Goal: Task Accomplishment & Management: Use online tool/utility

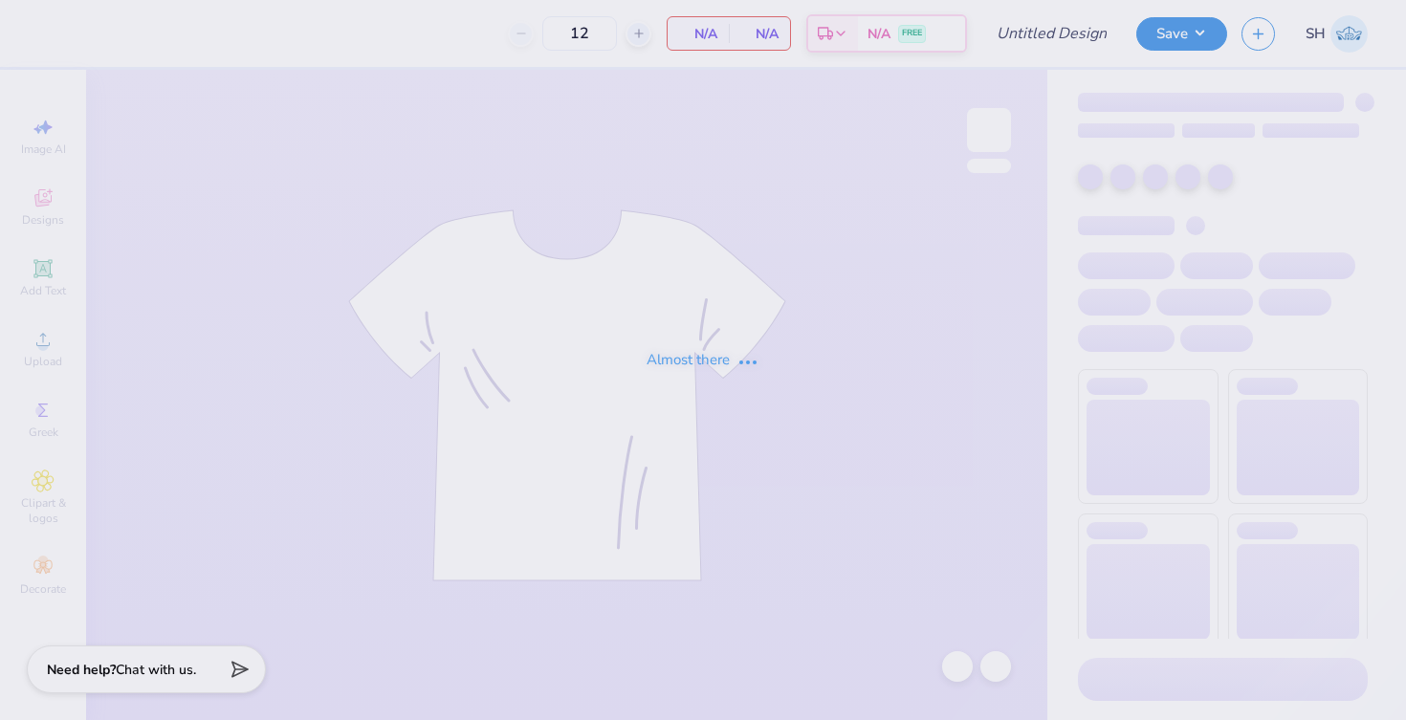
type input "member merch crew"
type input "100"
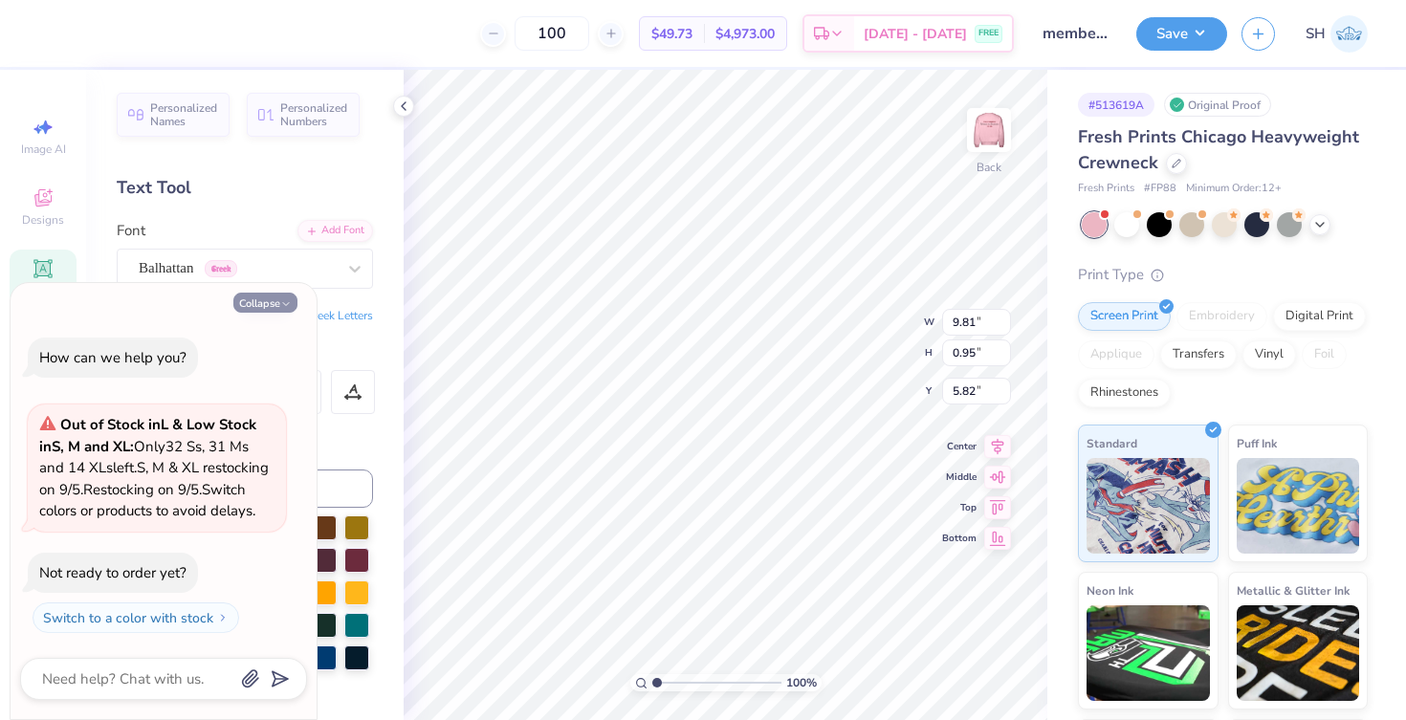
click at [259, 293] on button "Collapse" at bounding box center [265, 303] width 64 height 20
type textarea "x"
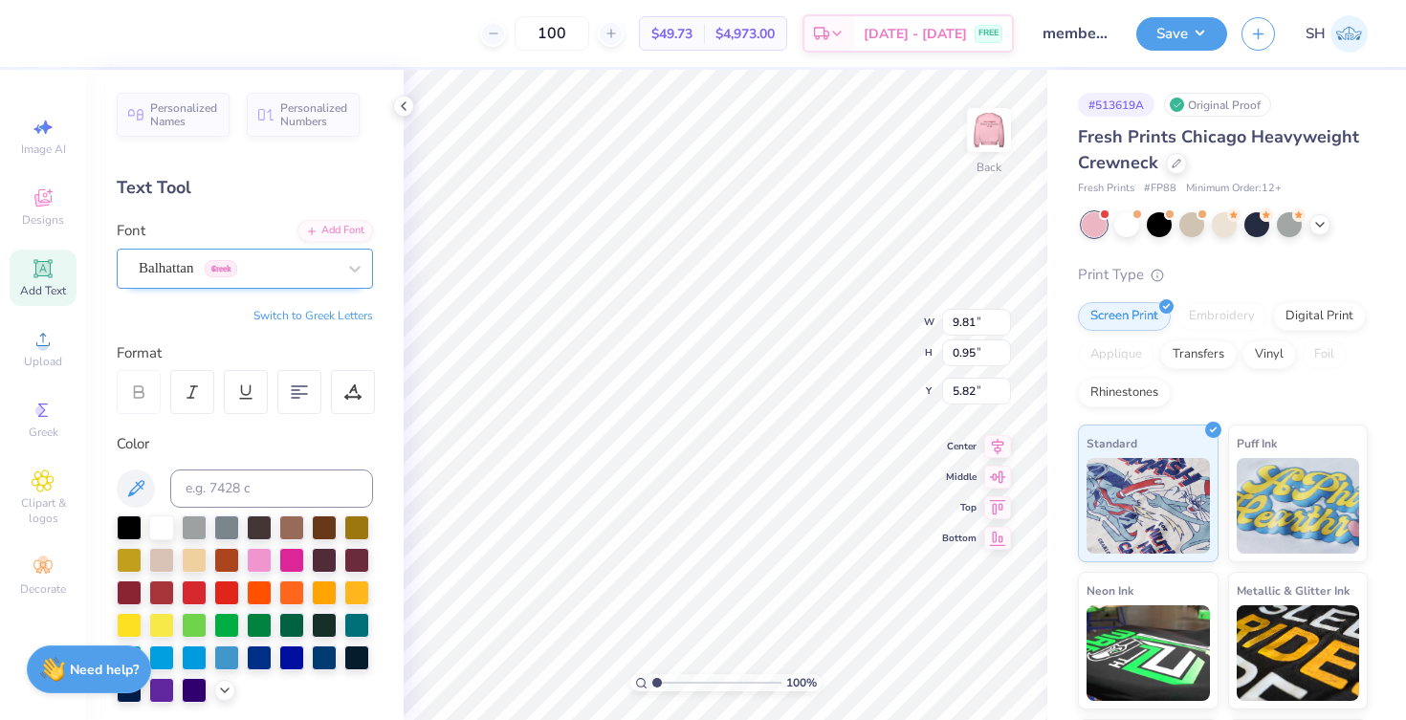
click at [265, 278] on div at bounding box center [237, 268] width 197 height 26
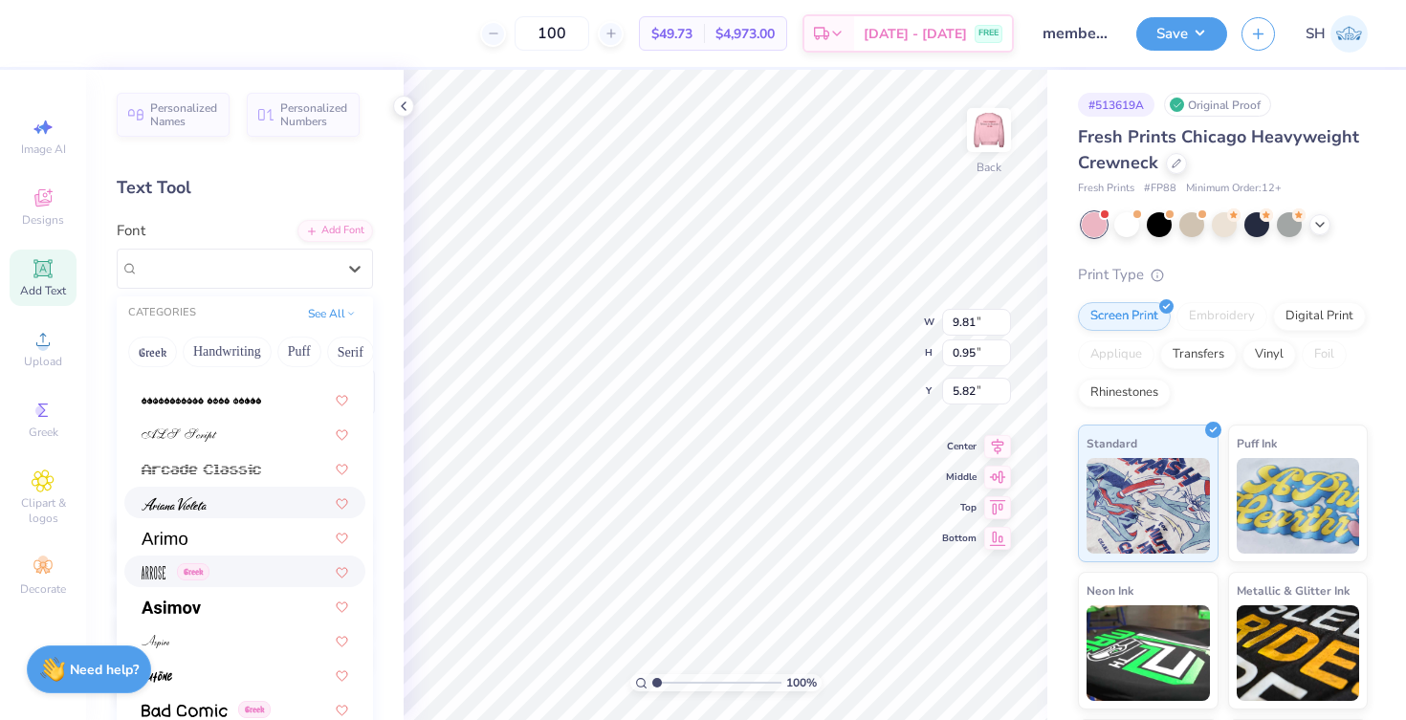
scroll to position [607, 0]
click at [211, 617] on div at bounding box center [244, 605] width 241 height 32
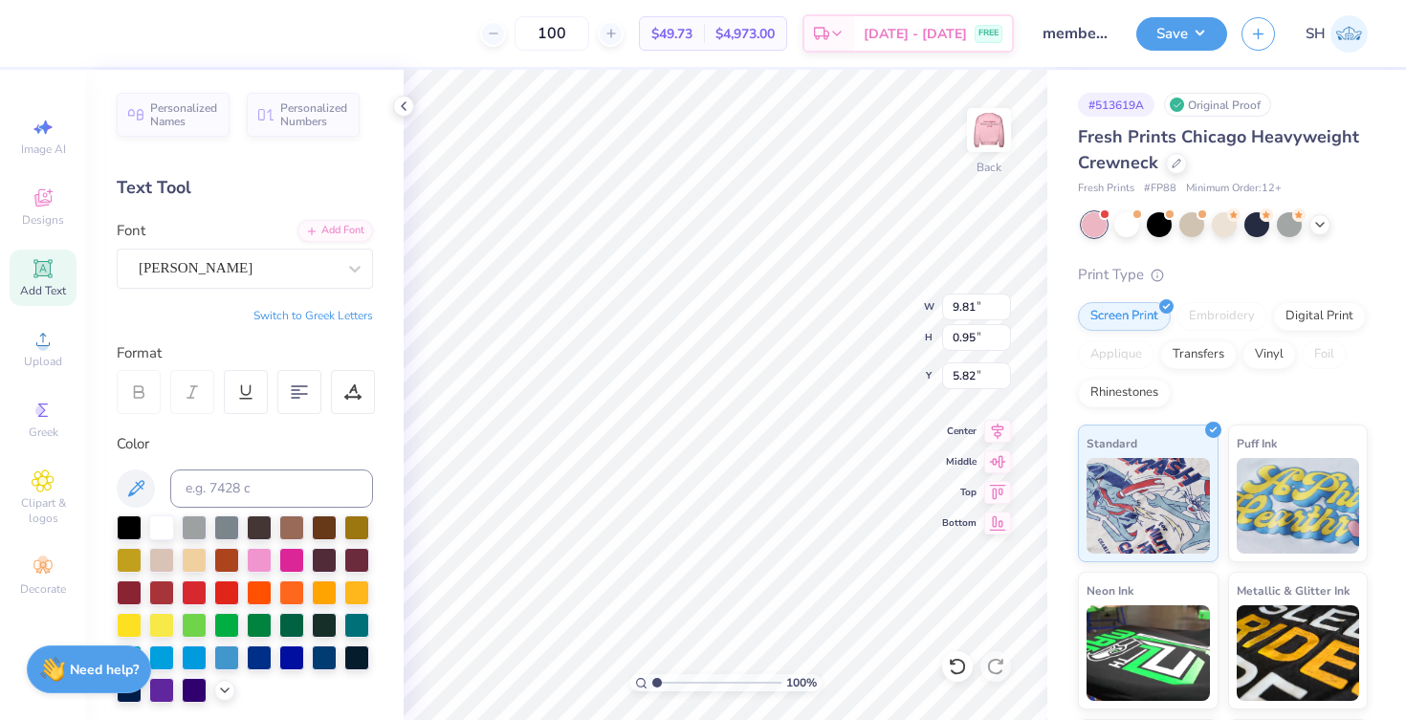
type input "11.92"
type input "1.33"
type input "5.63"
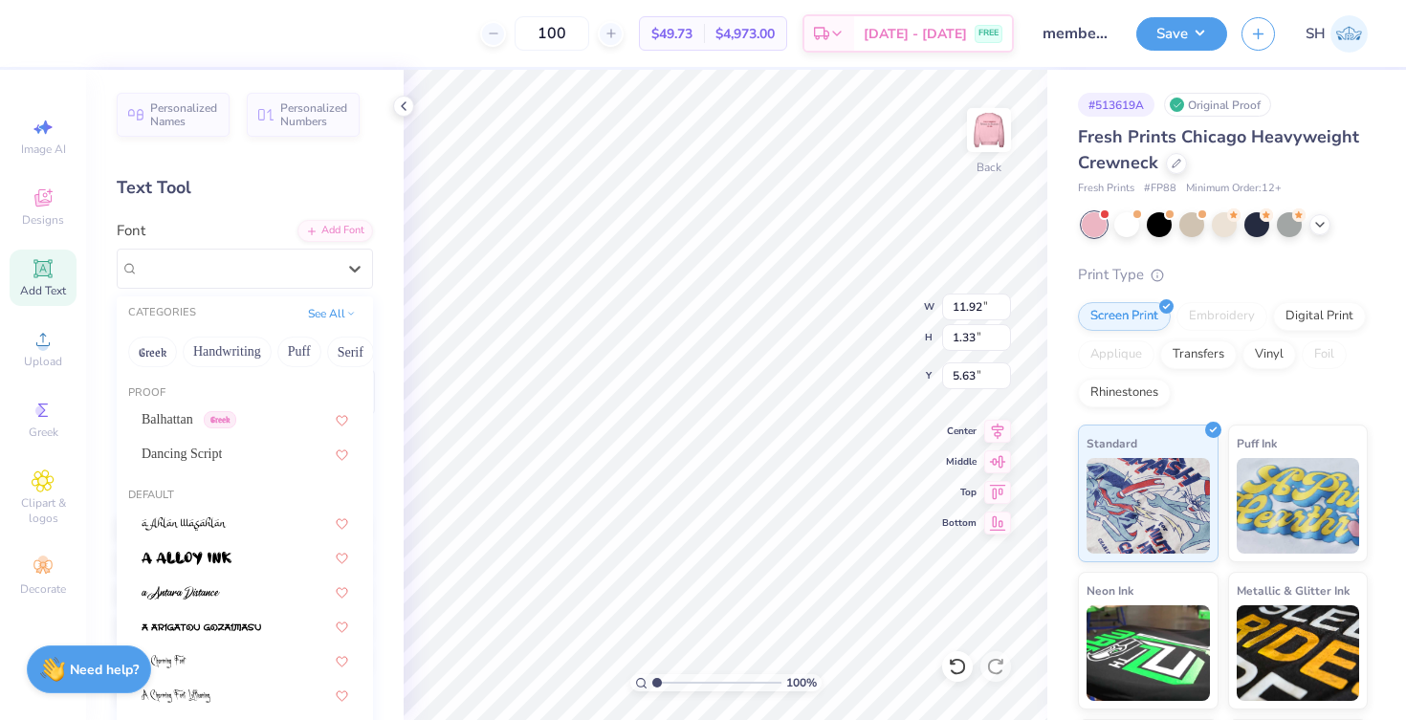
drag, startPoint x: 208, startPoint y: 274, endPoint x: 242, endPoint y: 497, distance: 225.6
click at [207, 274] on div "[PERSON_NAME]" at bounding box center [237, 269] width 201 height 30
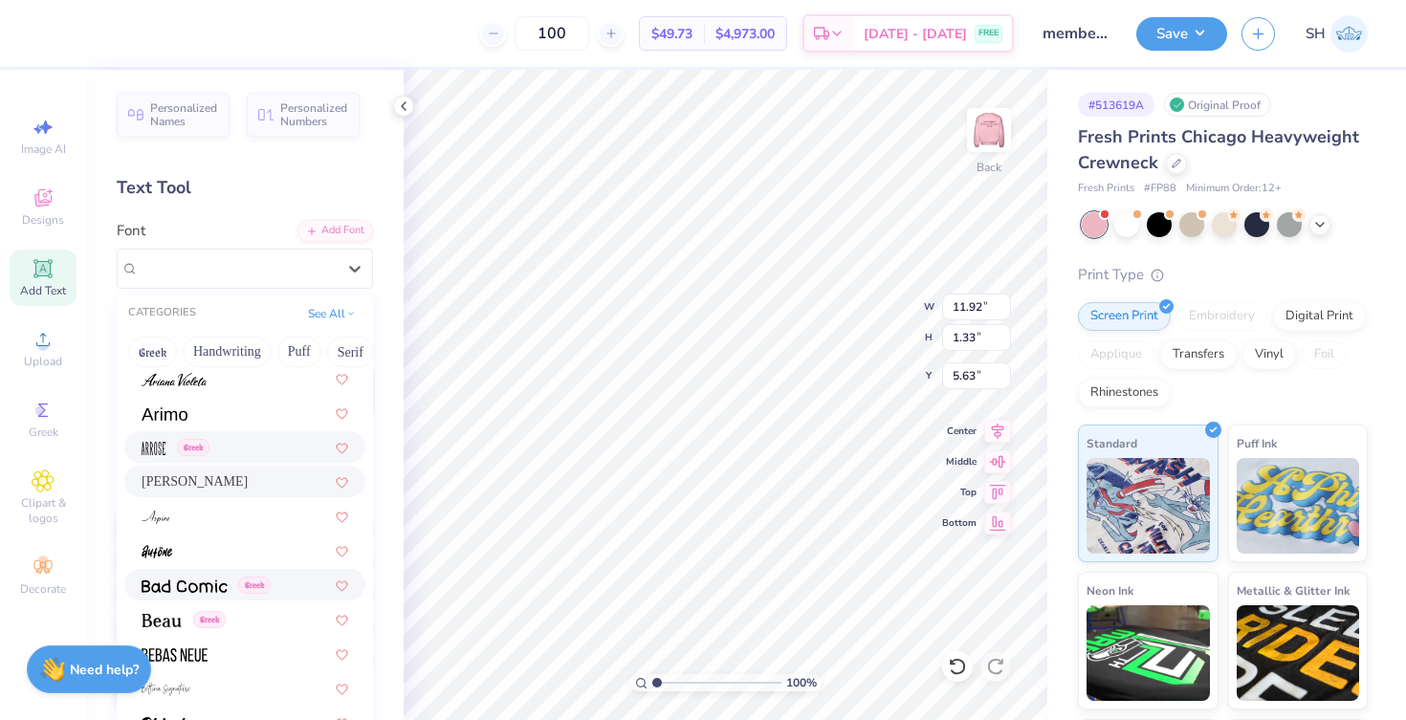
scroll to position [782, 0]
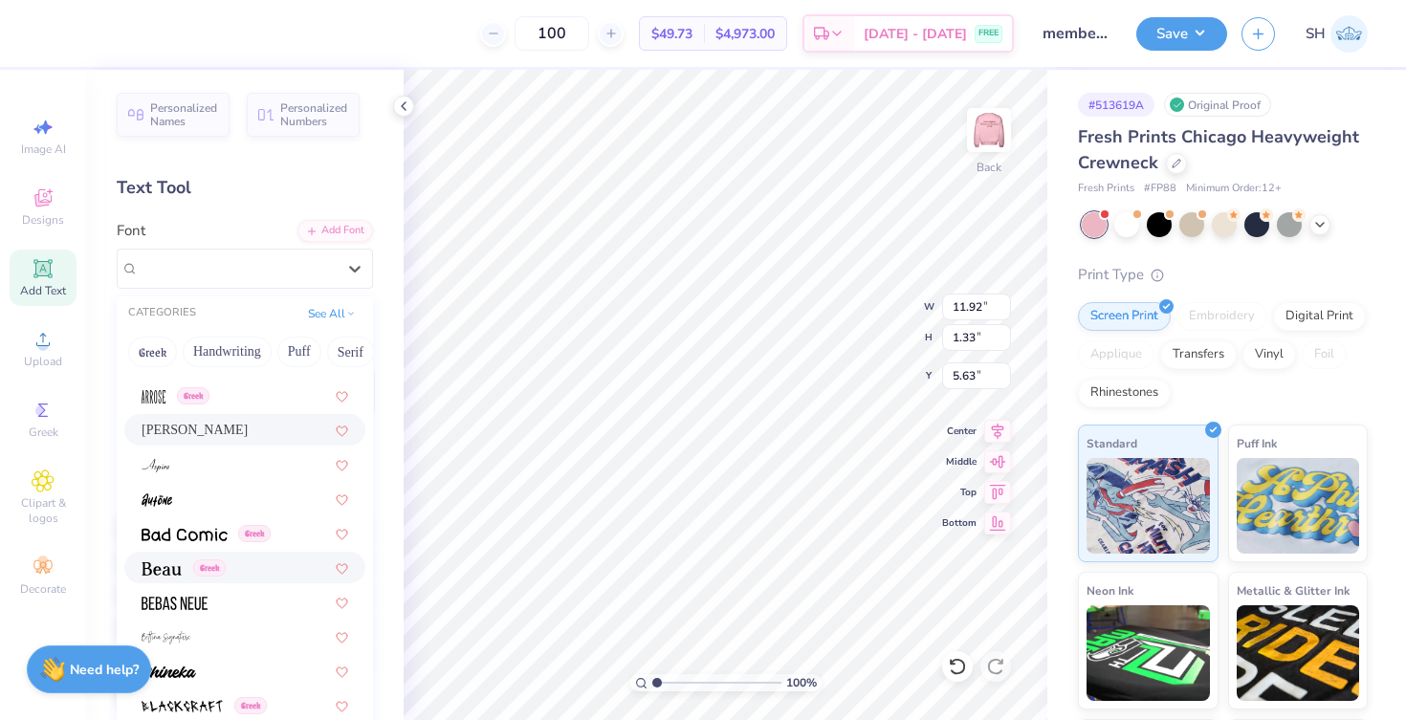
click at [262, 573] on div "Greek" at bounding box center [245, 568] width 207 height 20
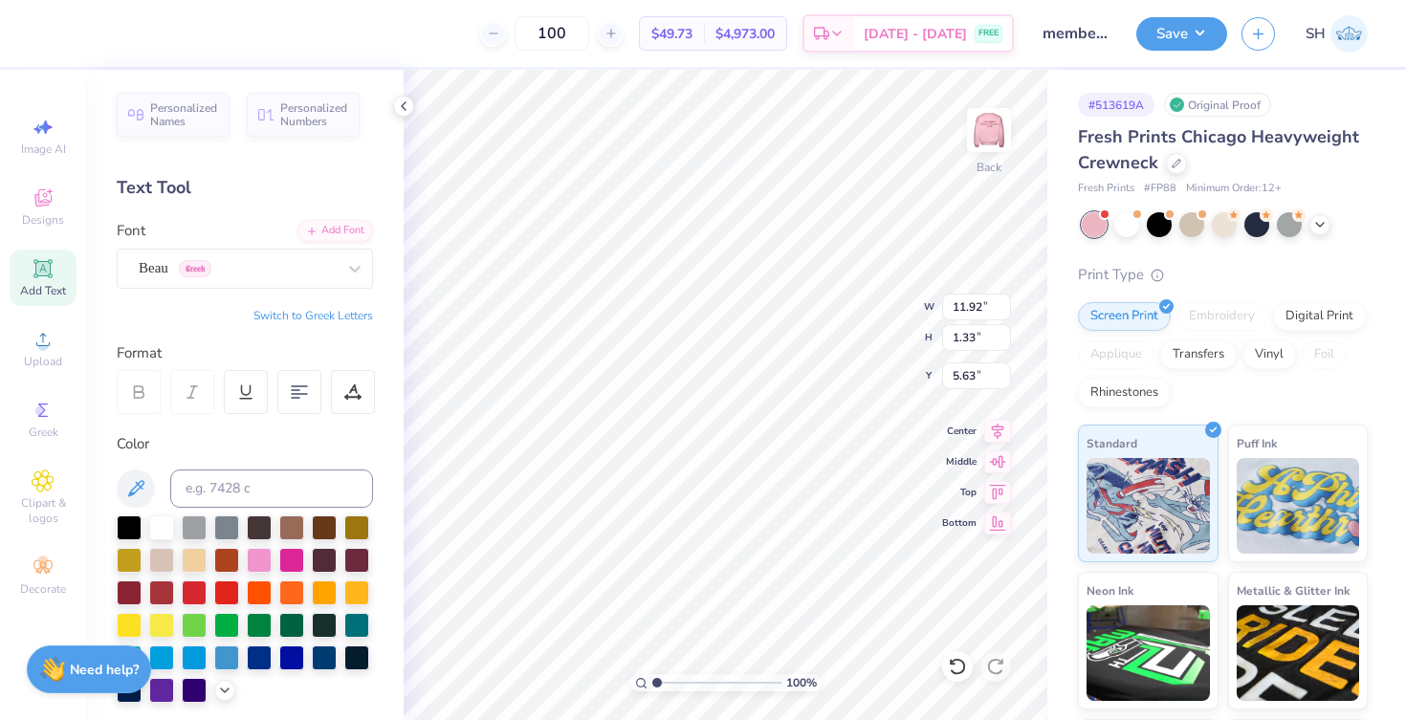
type input "11.43"
type input "1.24"
type input "5.67"
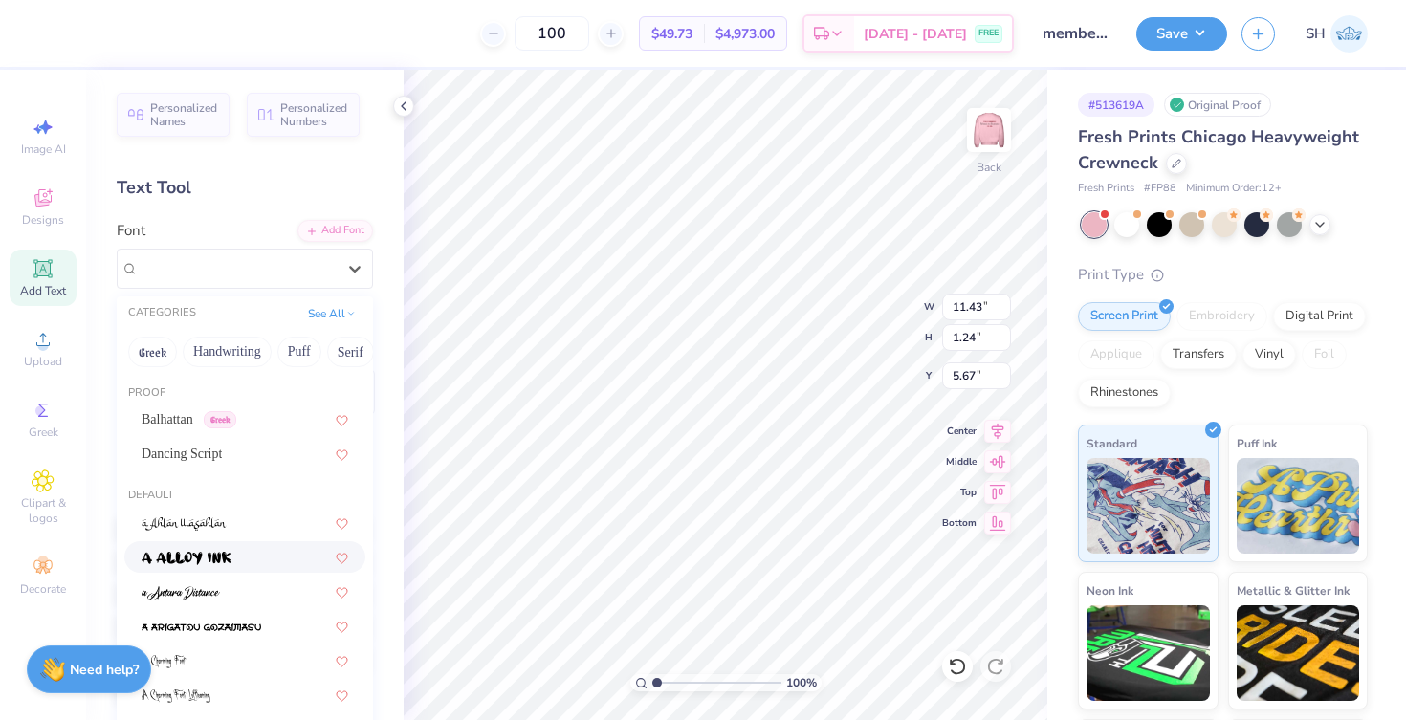
drag, startPoint x: 217, startPoint y: 277, endPoint x: 257, endPoint y: 570, distance: 296.5
click at [217, 277] on div "Beau Greek" at bounding box center [237, 269] width 201 height 30
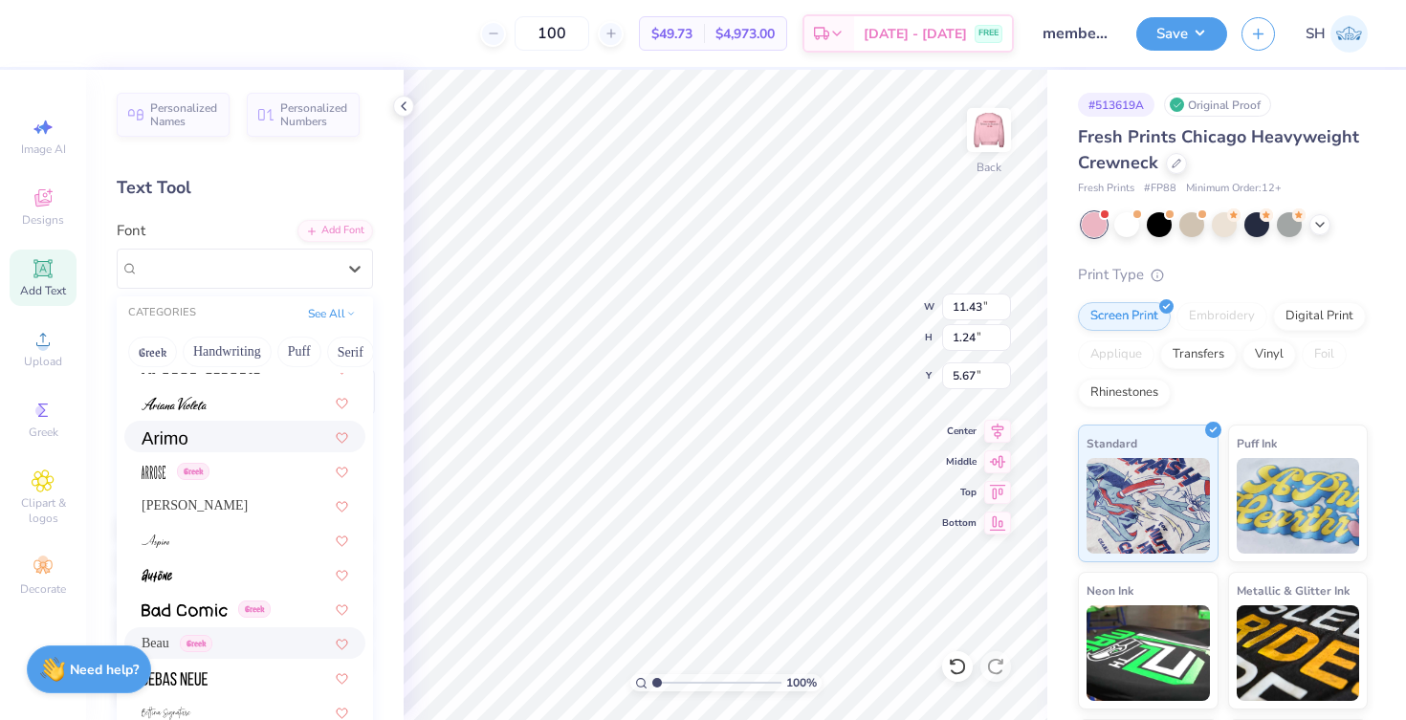
scroll to position [708, 0]
click at [255, 476] on div "Greek" at bounding box center [245, 469] width 207 height 20
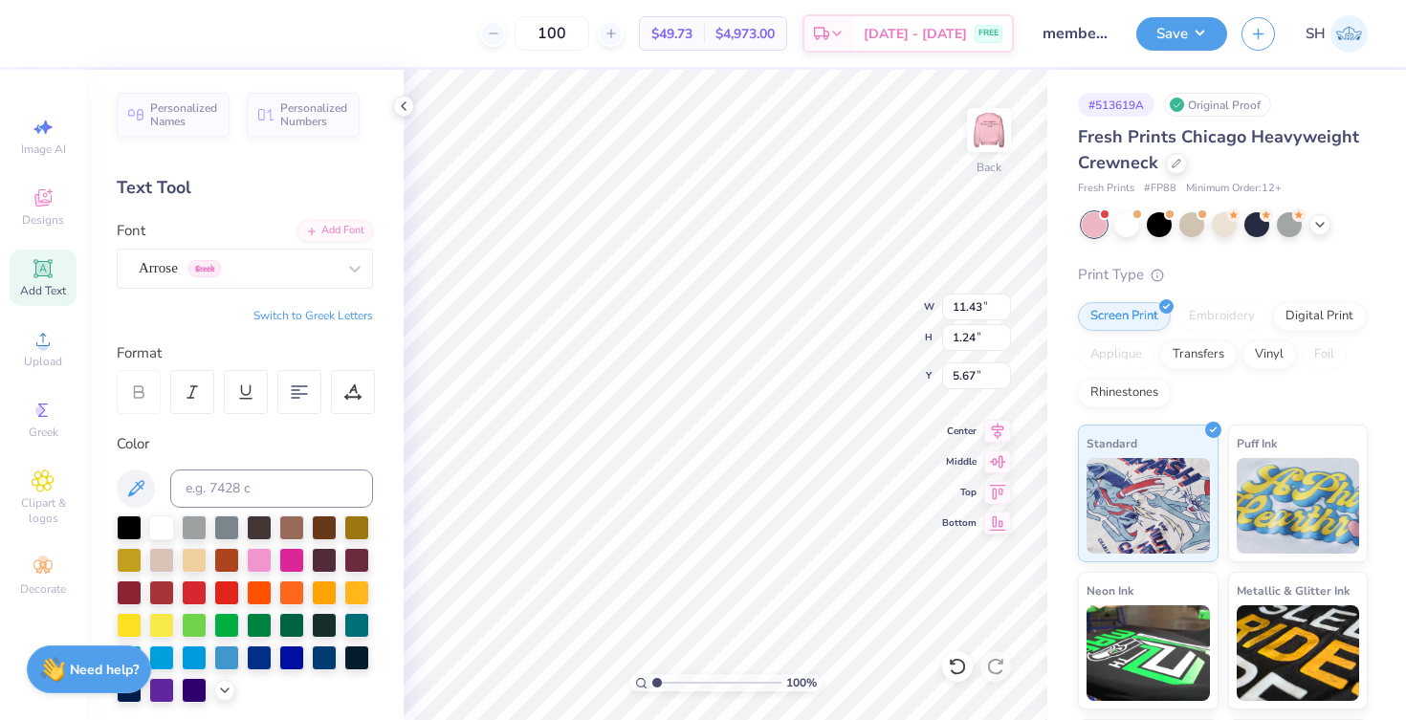
type input "7.38"
type input "1.28"
type input "5.65"
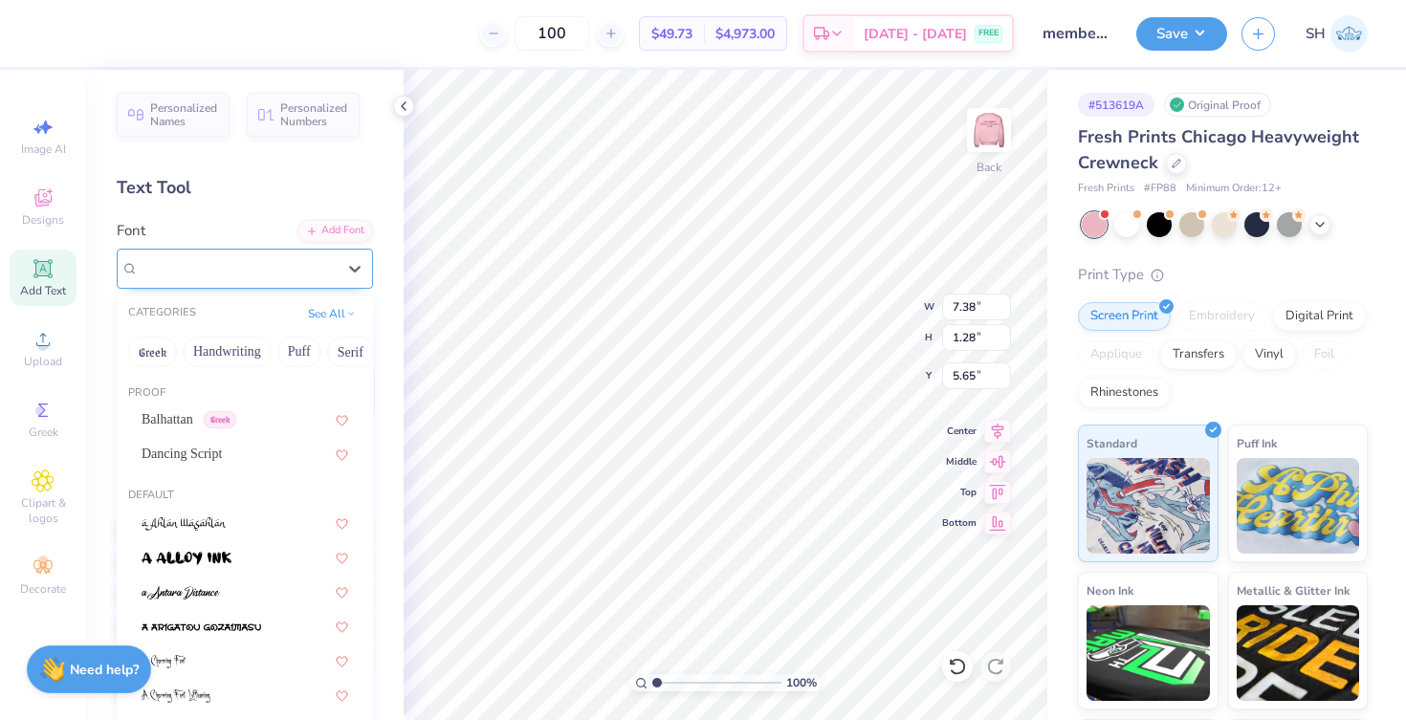
click at [241, 253] on div "Arrose Greek" at bounding box center [245, 269] width 256 height 40
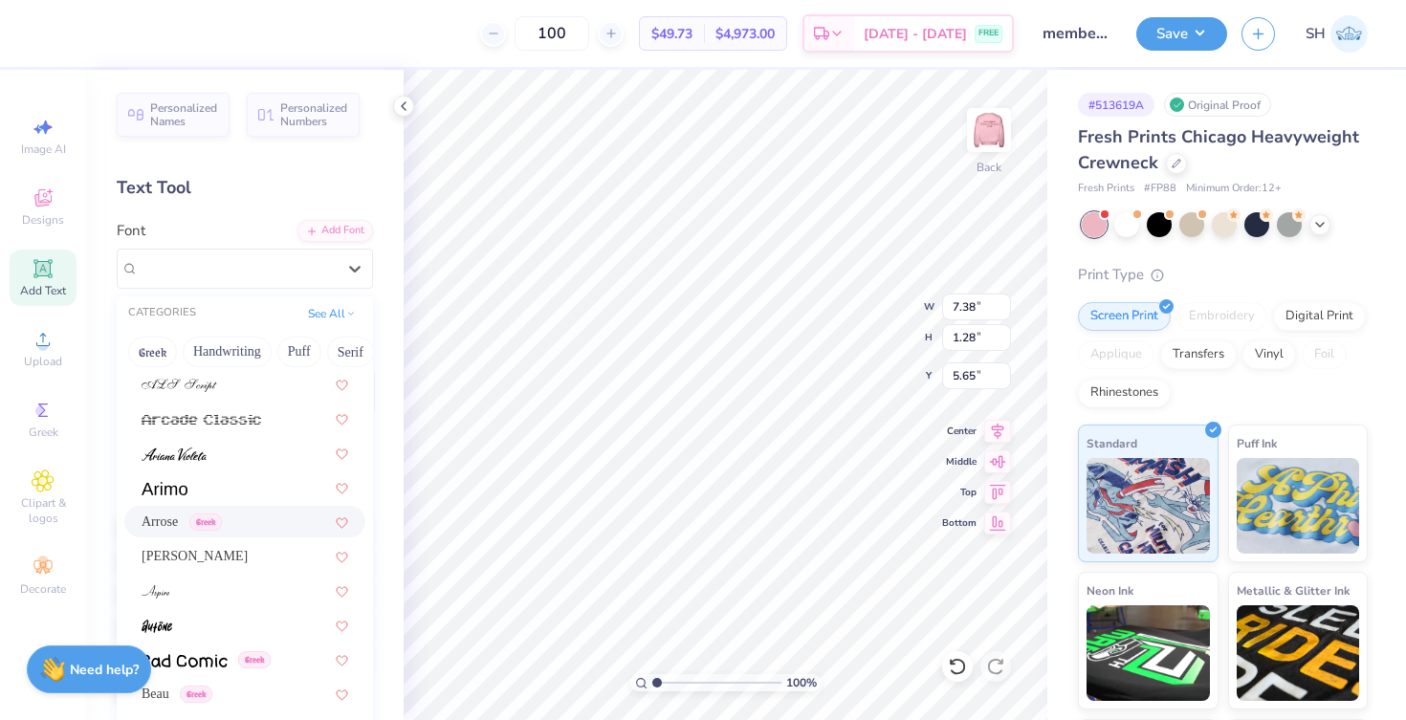
scroll to position [801, 0]
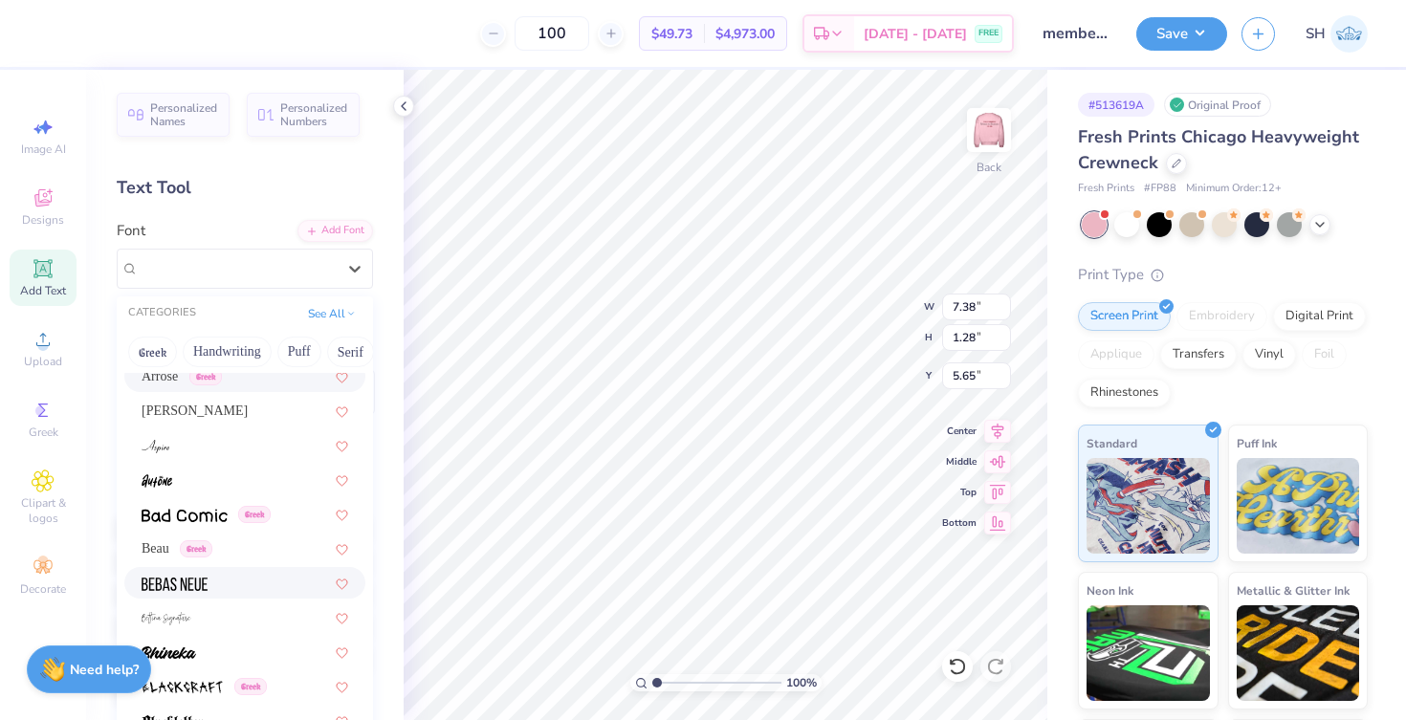
click at [245, 589] on div at bounding box center [245, 583] width 207 height 20
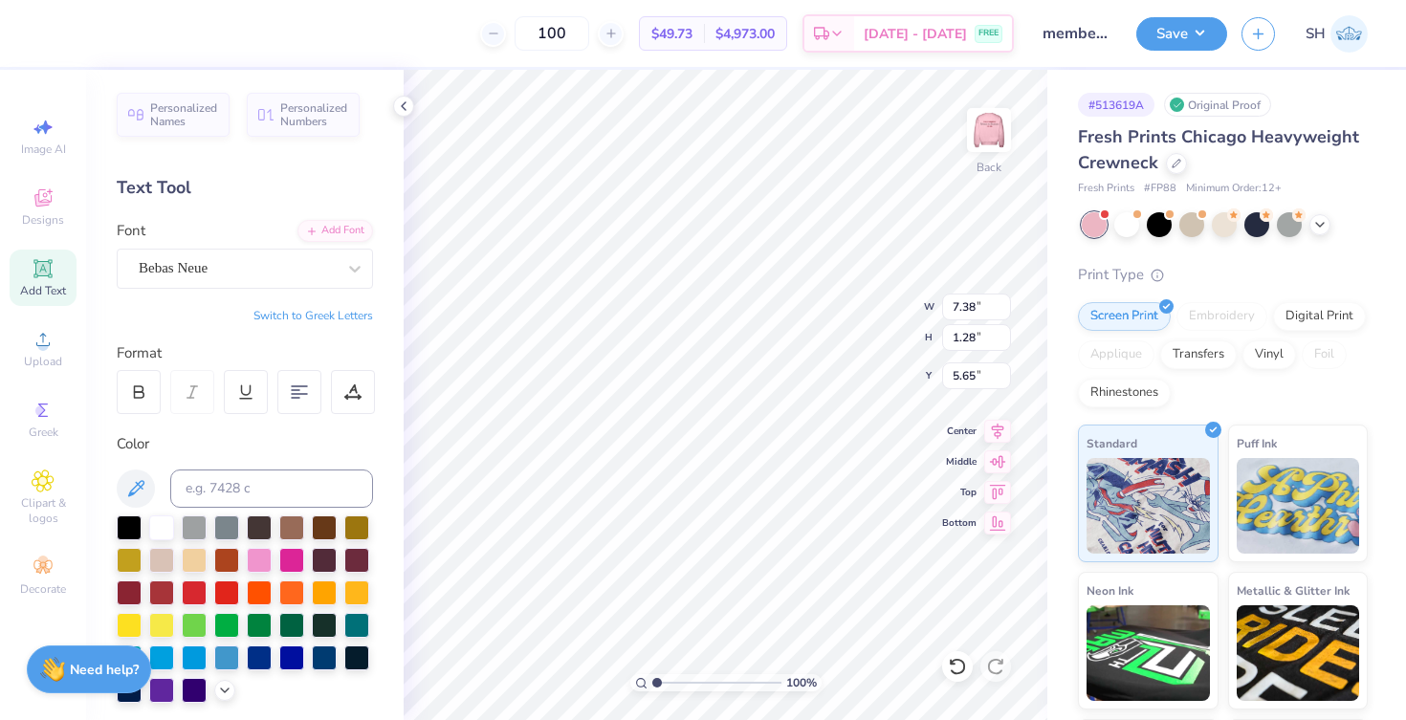
type input "8.39"
type input "0.99"
type input "5.80"
type input "4.60"
type input "1.38"
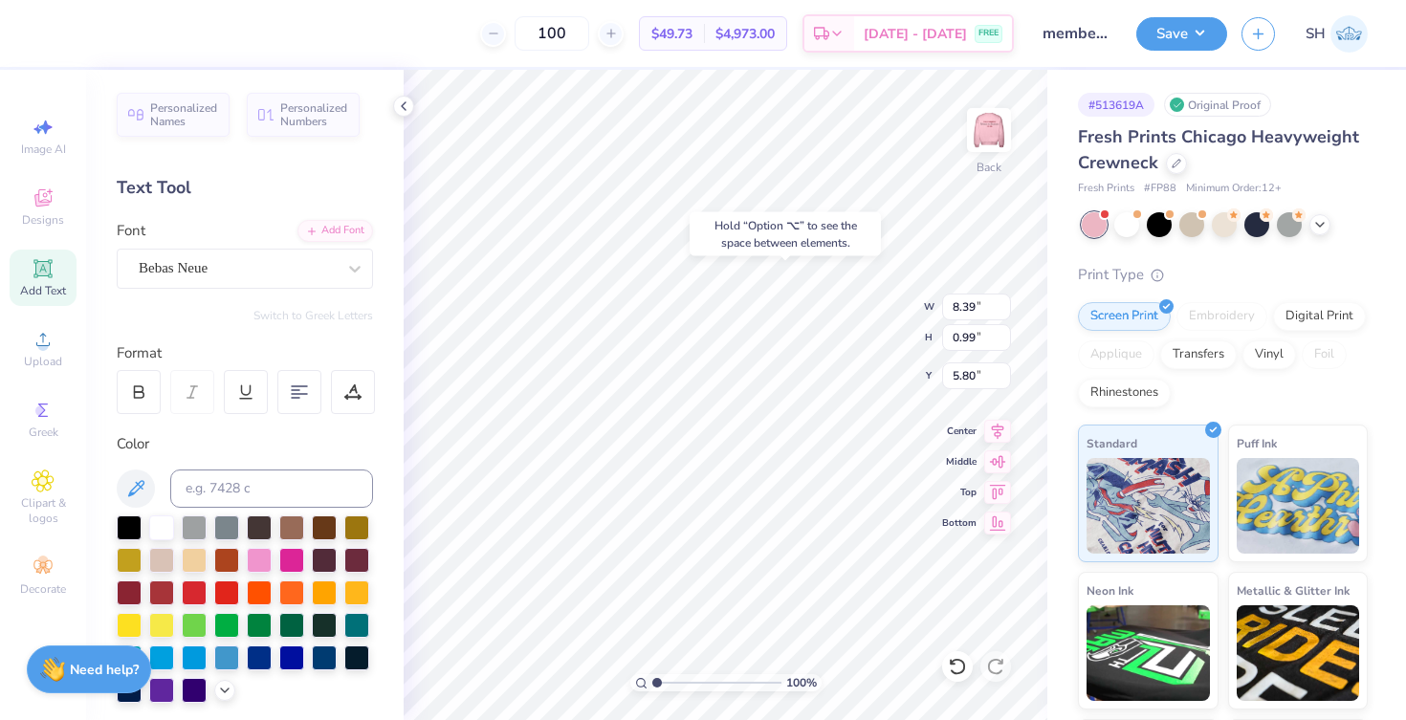
type input "5.60"
type input "9.69"
type input "1.15"
type input "5.72"
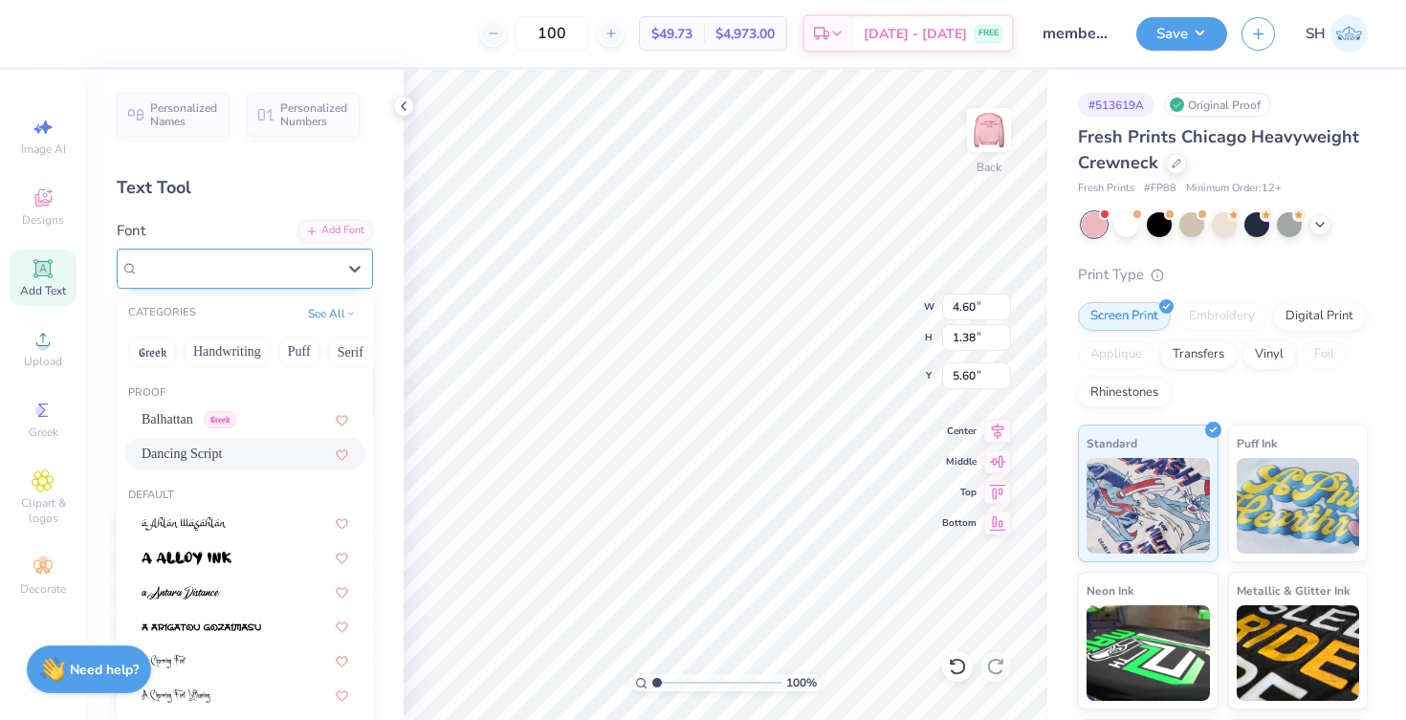
click at [330, 254] on div "Dancing Script" at bounding box center [237, 269] width 201 height 30
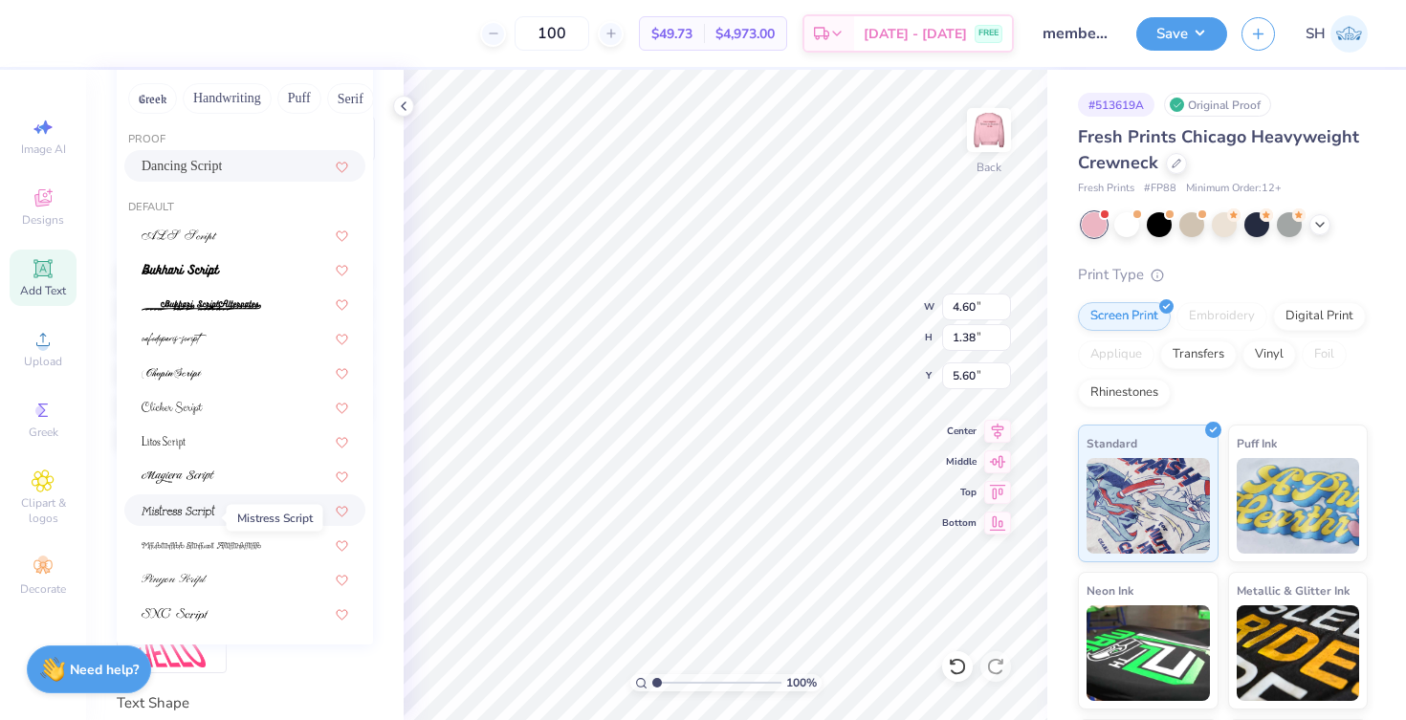
scroll to position [255, 0]
click at [191, 573] on img at bounding box center [175, 578] width 66 height 13
type input "script"
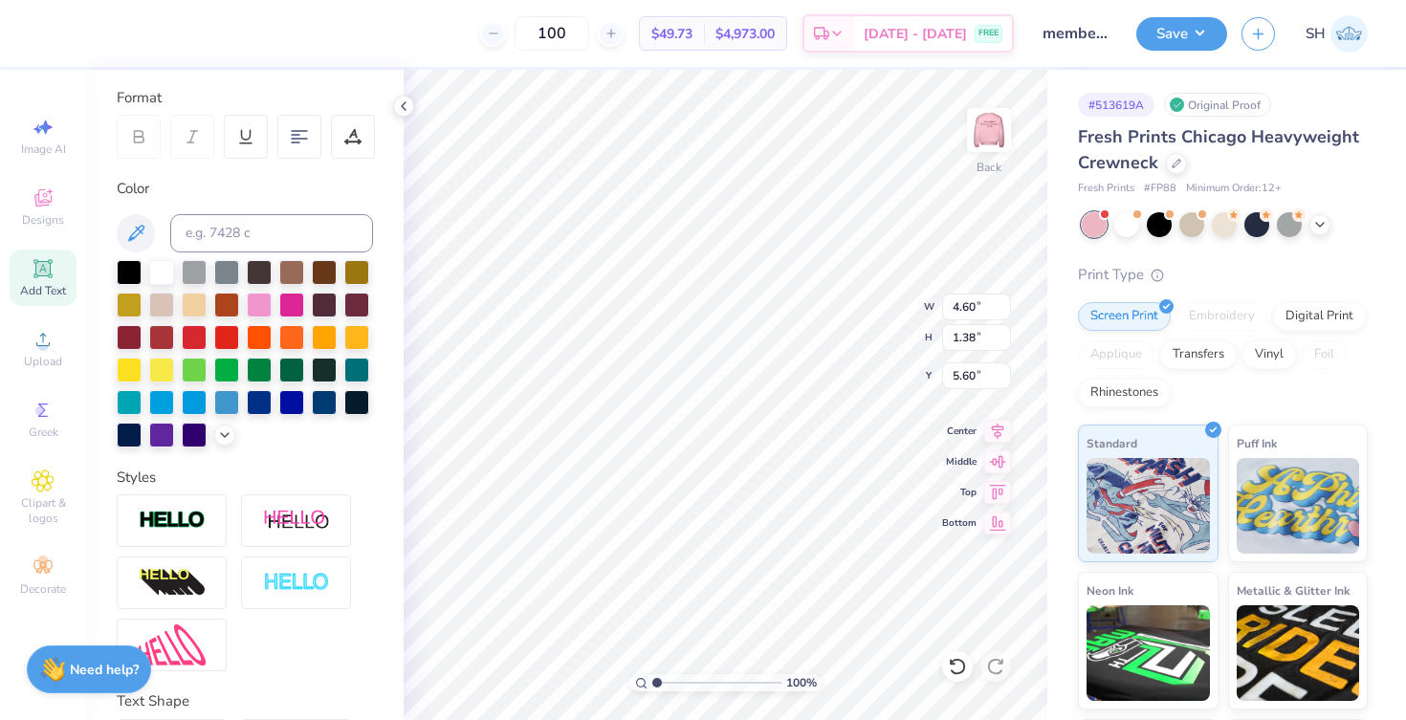
type input "4.78"
type input "1.24"
type input "5.67"
type input "9.69"
type input "1.15"
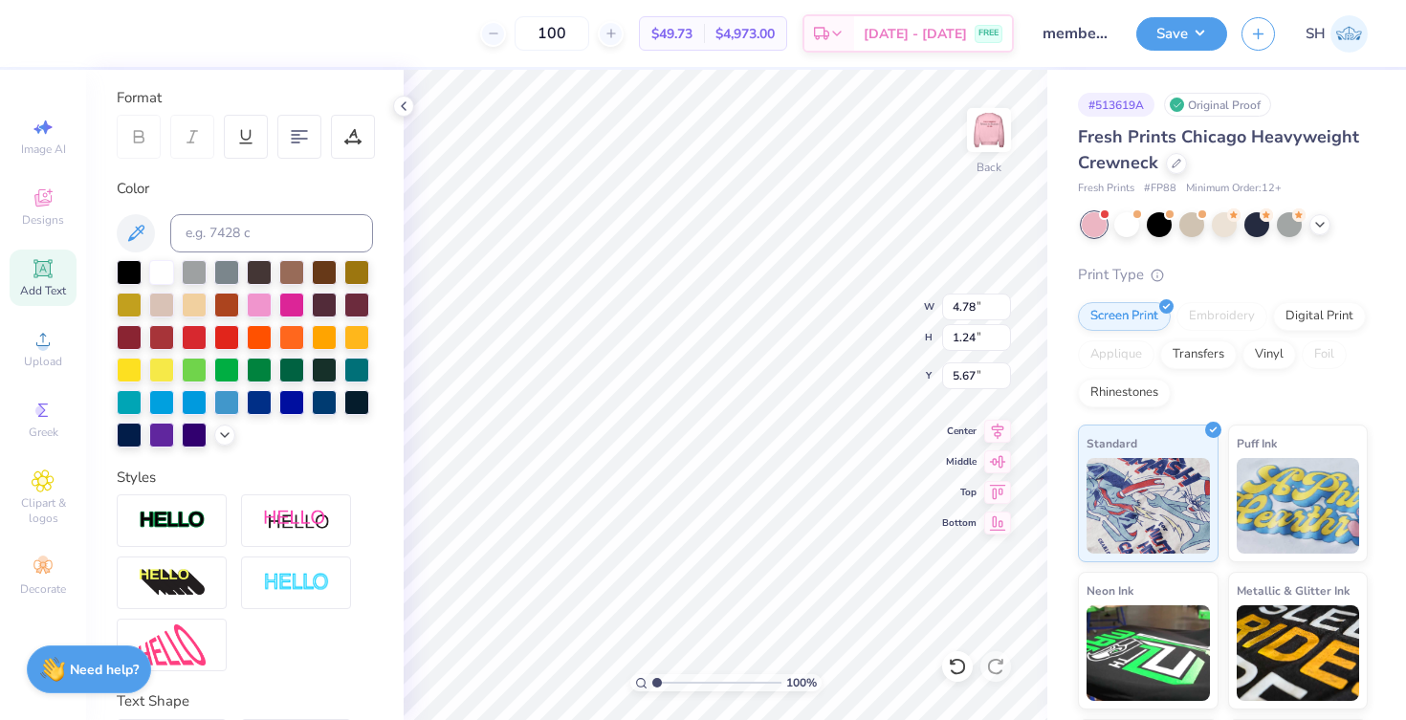
type input "5.72"
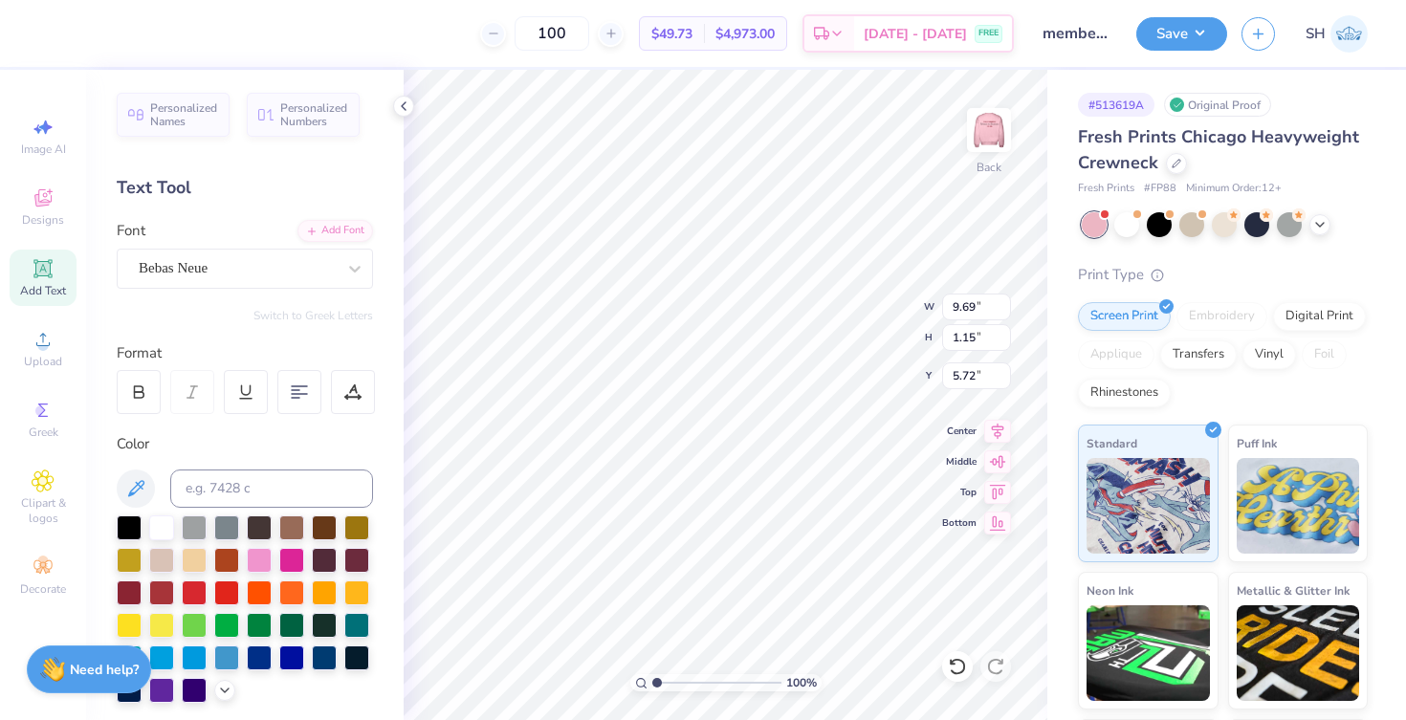
scroll to position [0, 0]
type input "4.78"
type input "1.24"
type input "5.67"
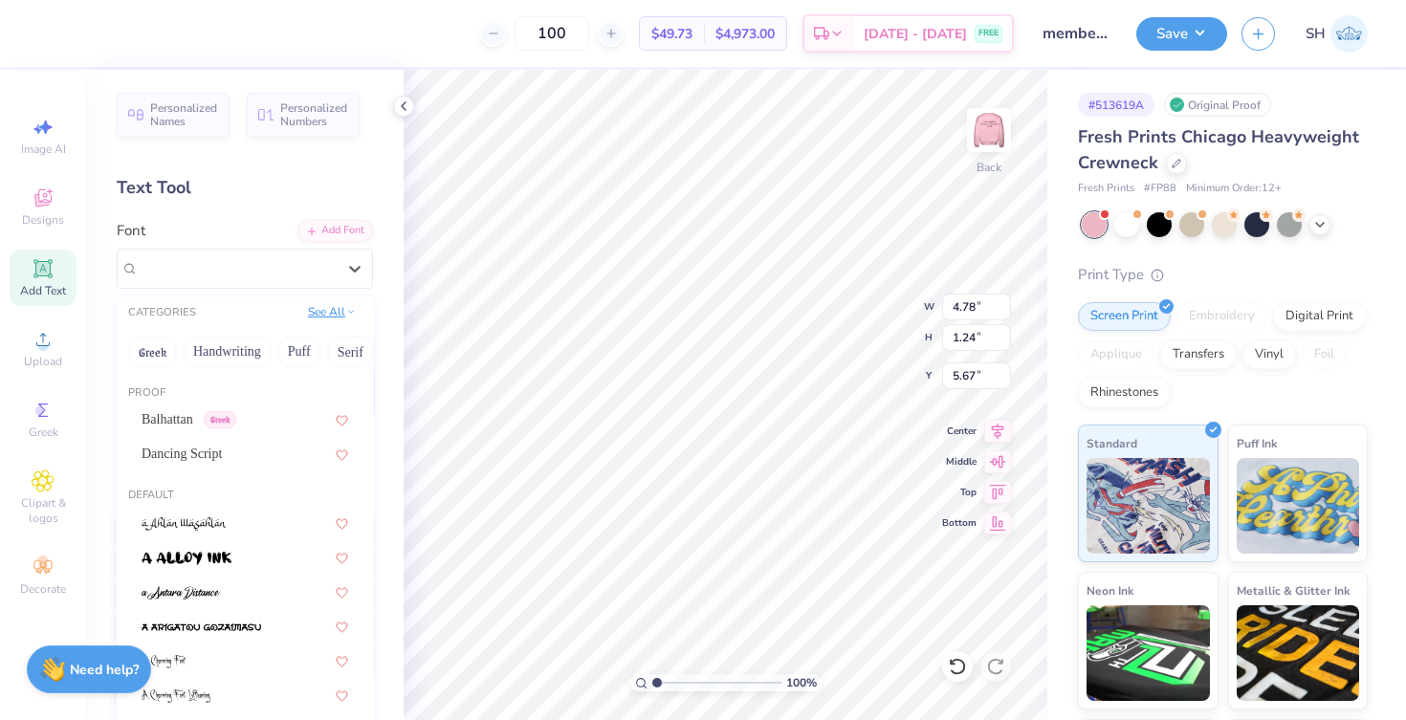
drag, startPoint x: 340, startPoint y: 268, endPoint x: 337, endPoint y: 304, distance: 36.5
click at [340, 267] on div at bounding box center [355, 269] width 34 height 34
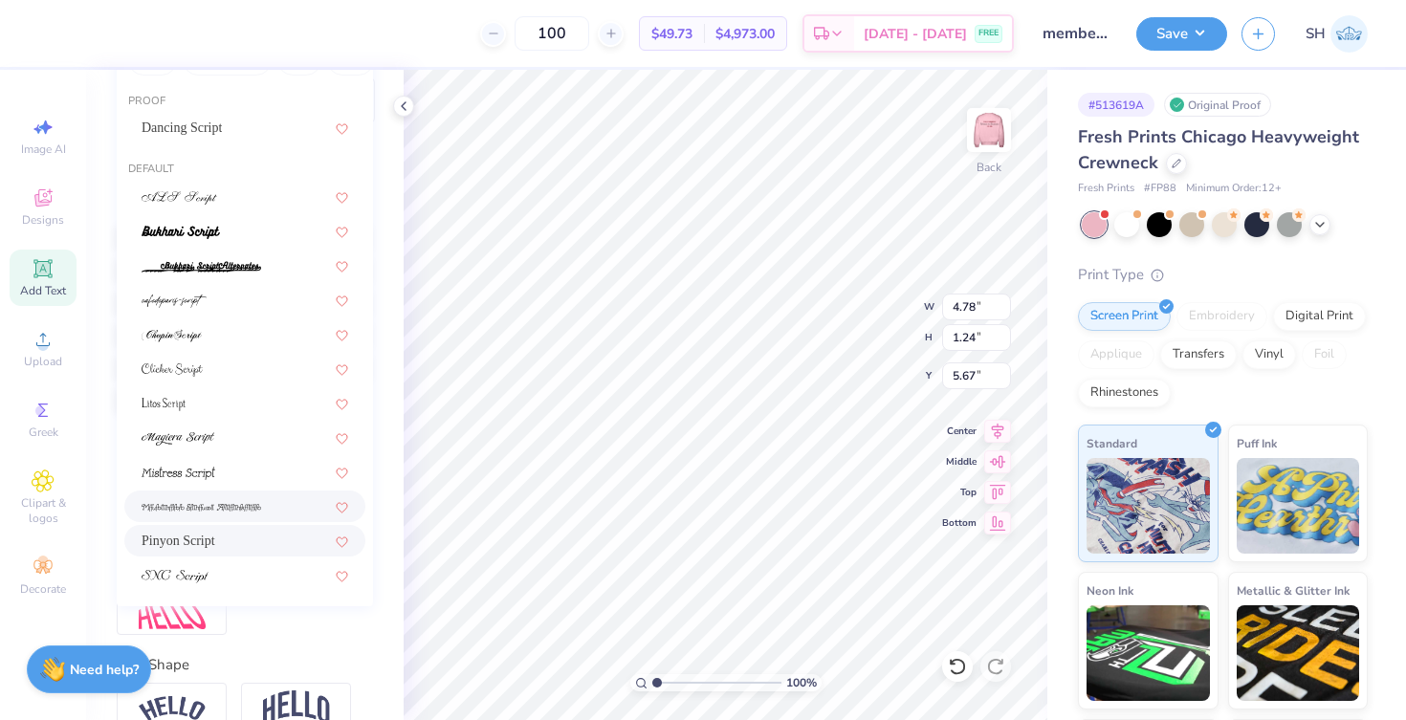
scroll to position [307, 0]
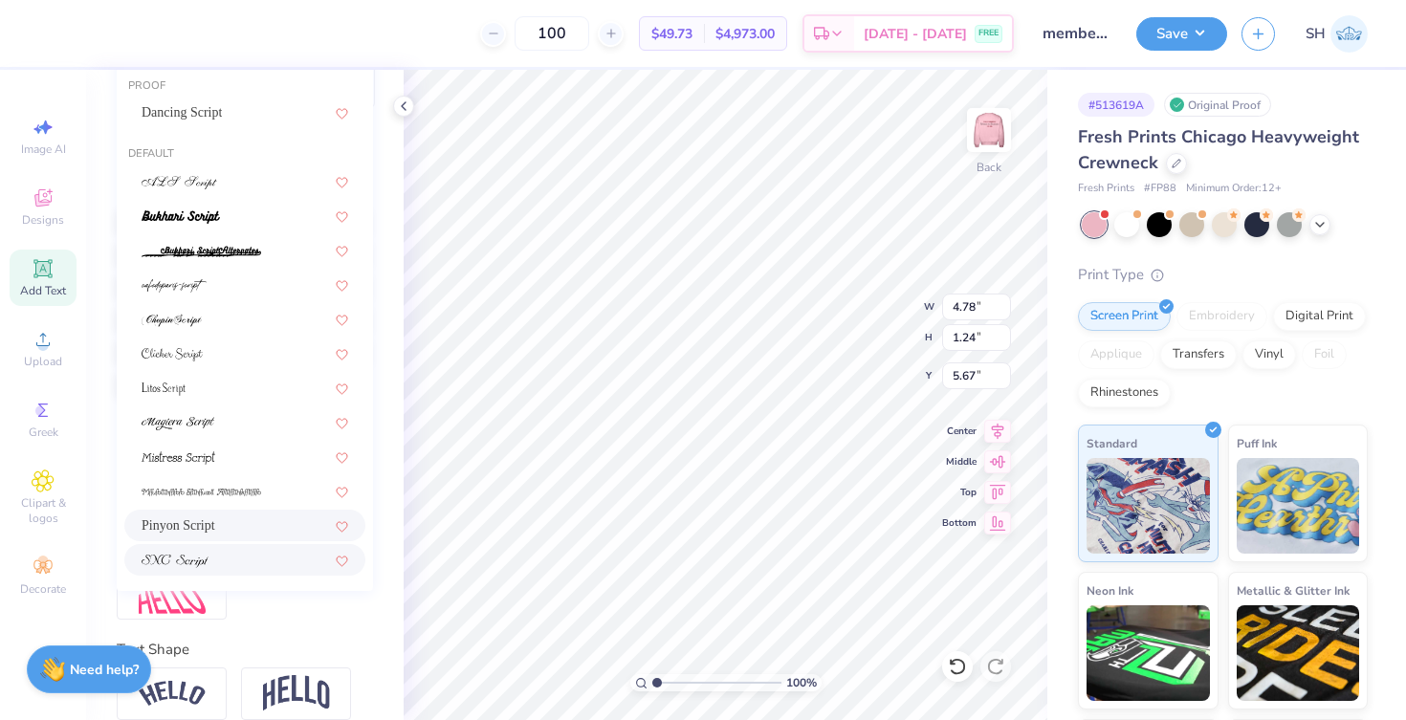
click at [221, 556] on div at bounding box center [245, 560] width 207 height 20
type input "script"
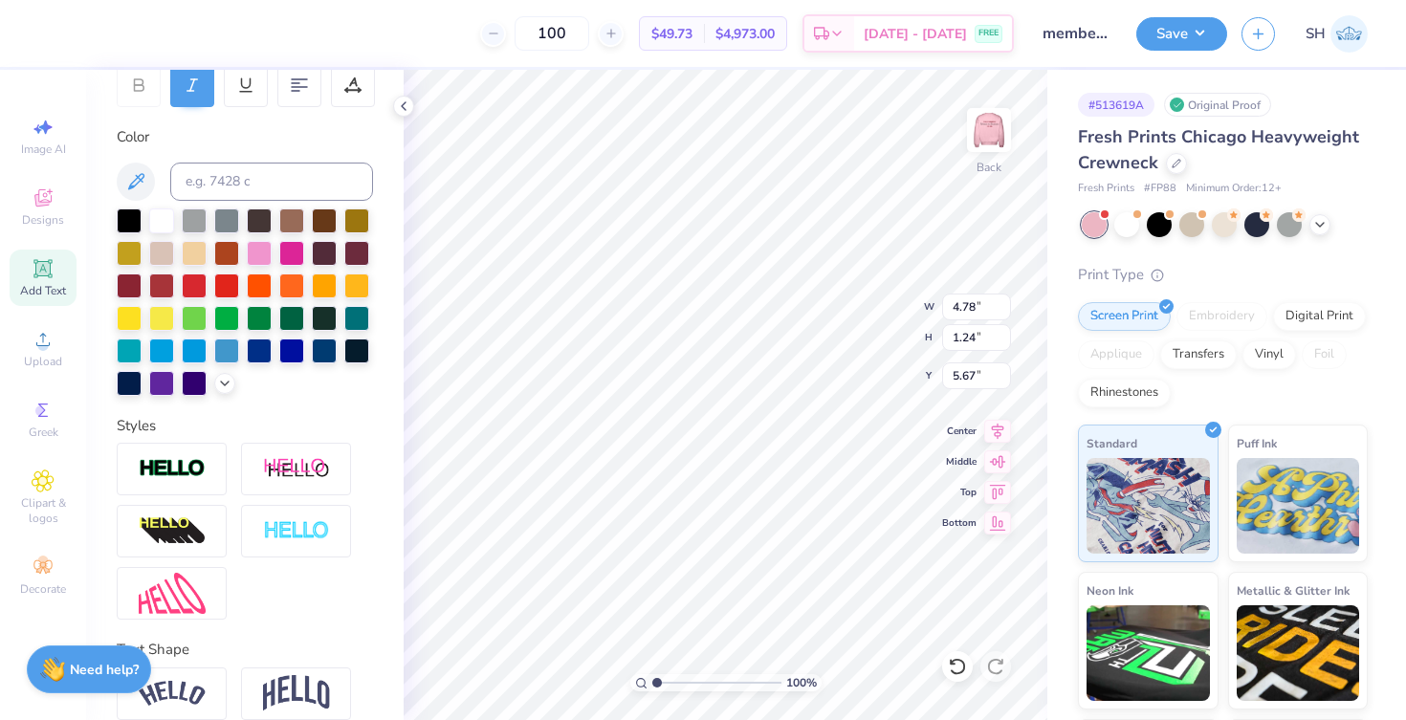
type input "3.72"
type input "1.03"
type input "5.78"
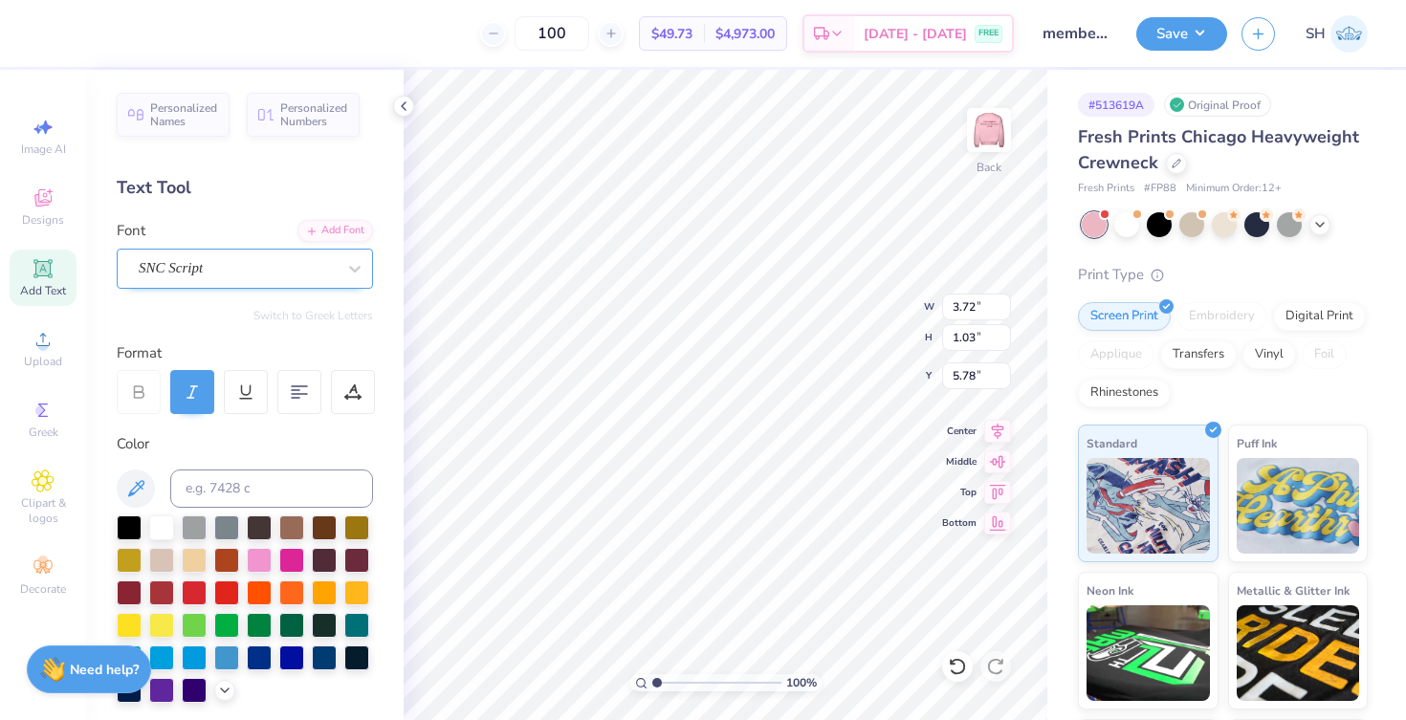
scroll to position [0, 0]
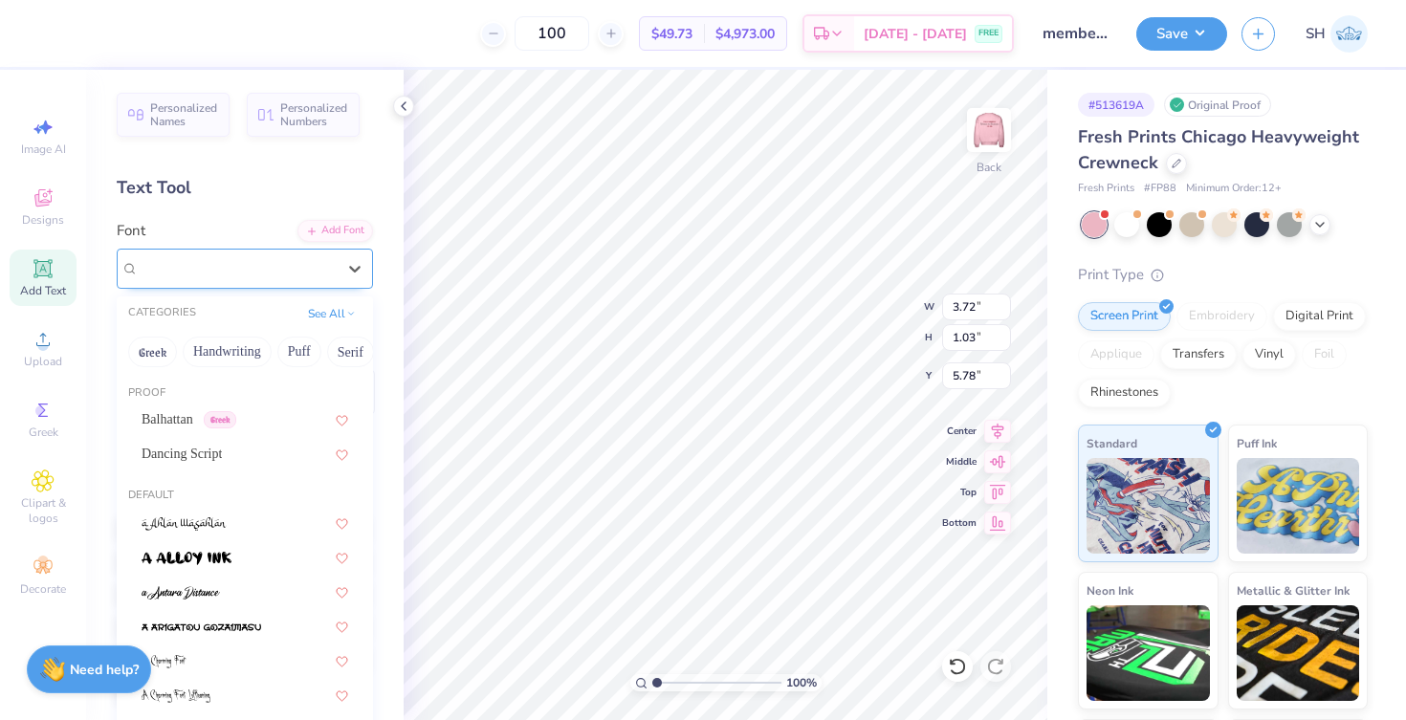
click at [199, 263] on div "SNC Script" at bounding box center [237, 269] width 201 height 30
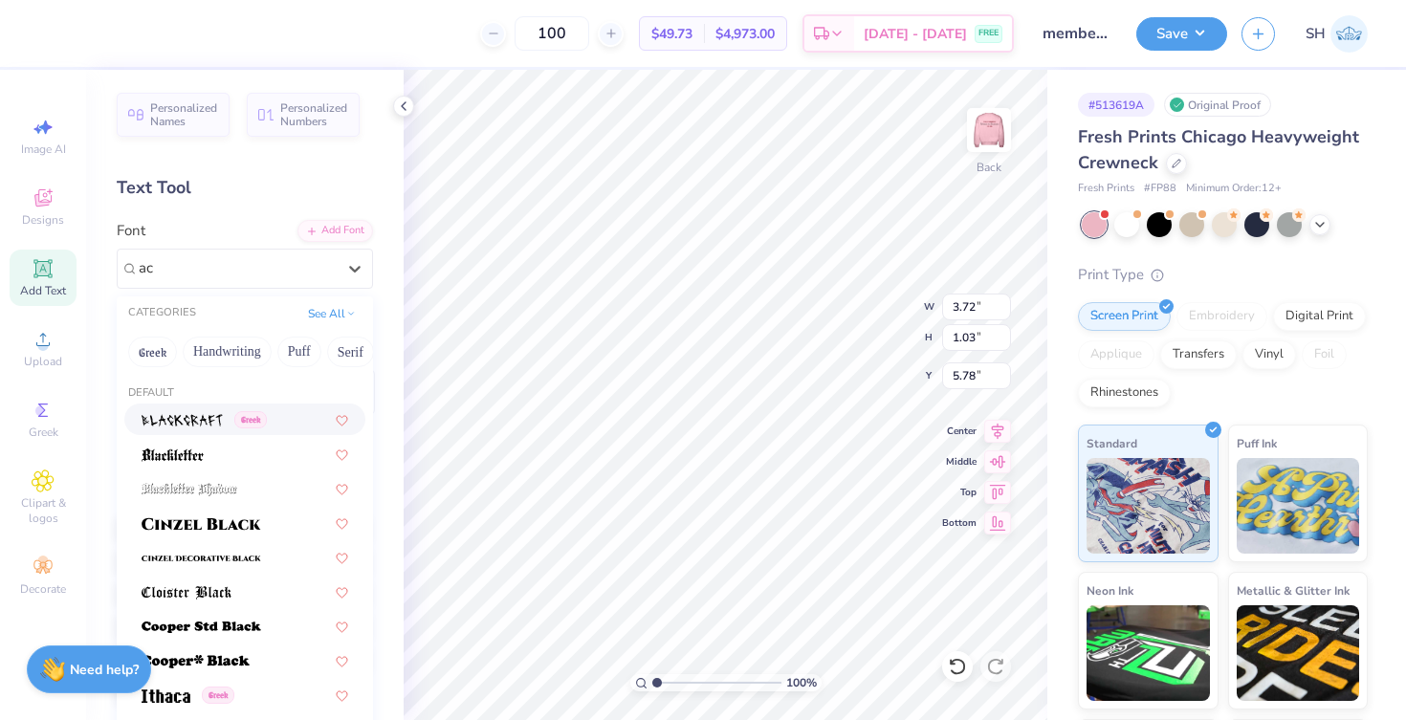
type input "a"
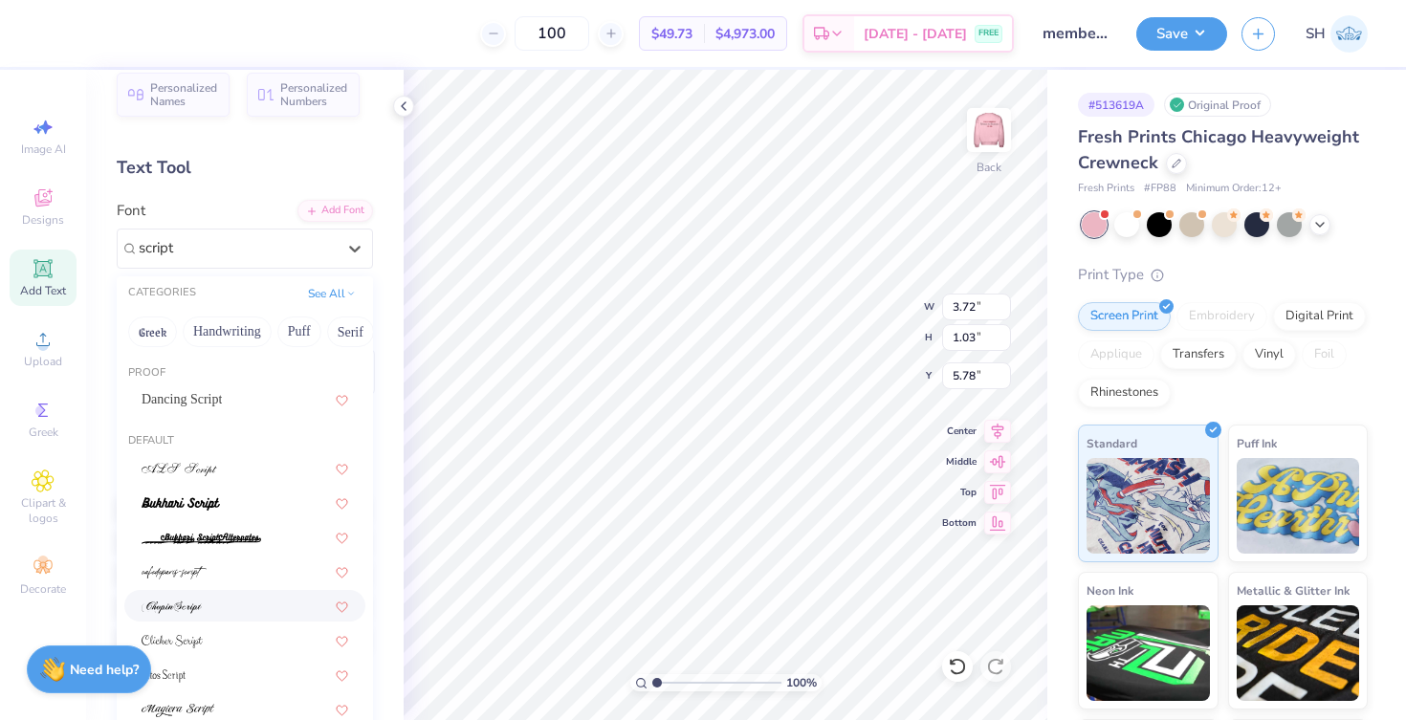
scroll to position [26, 0]
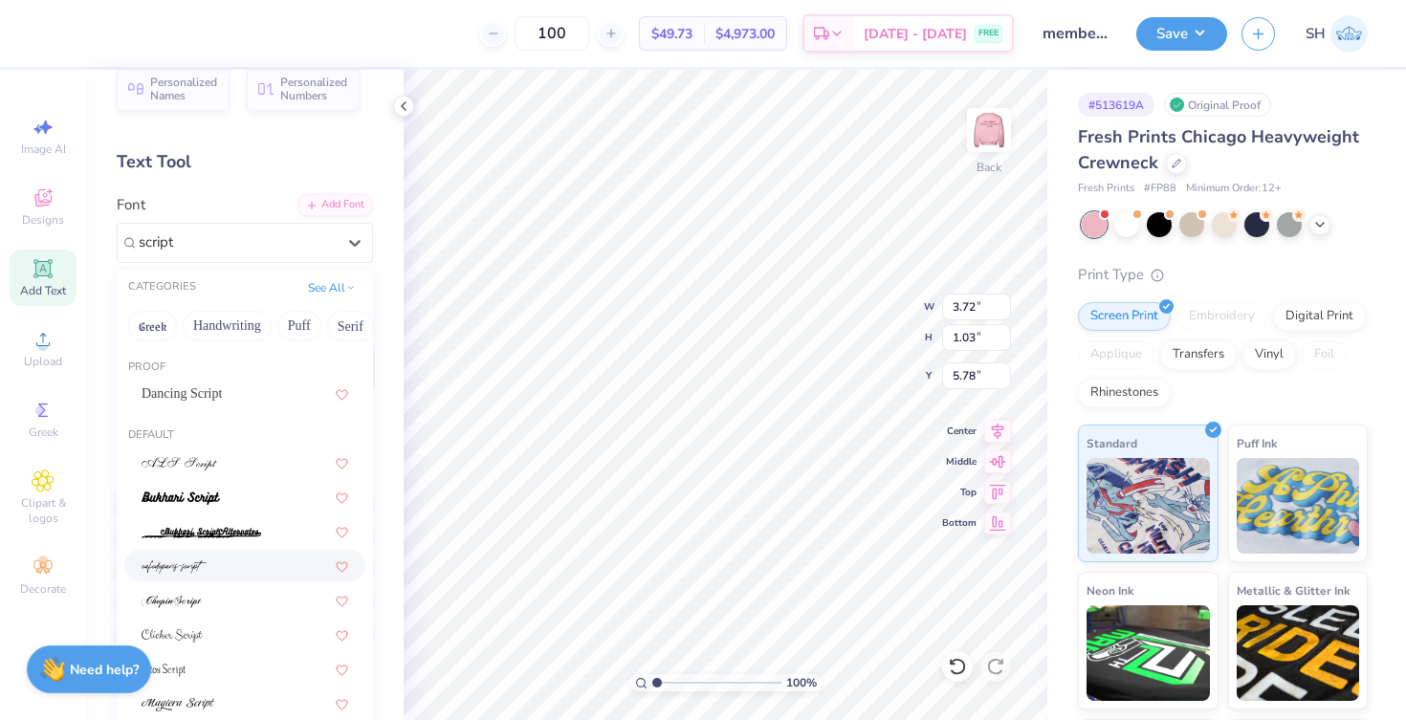
click at [210, 568] on div at bounding box center [245, 566] width 207 height 20
type input "script"
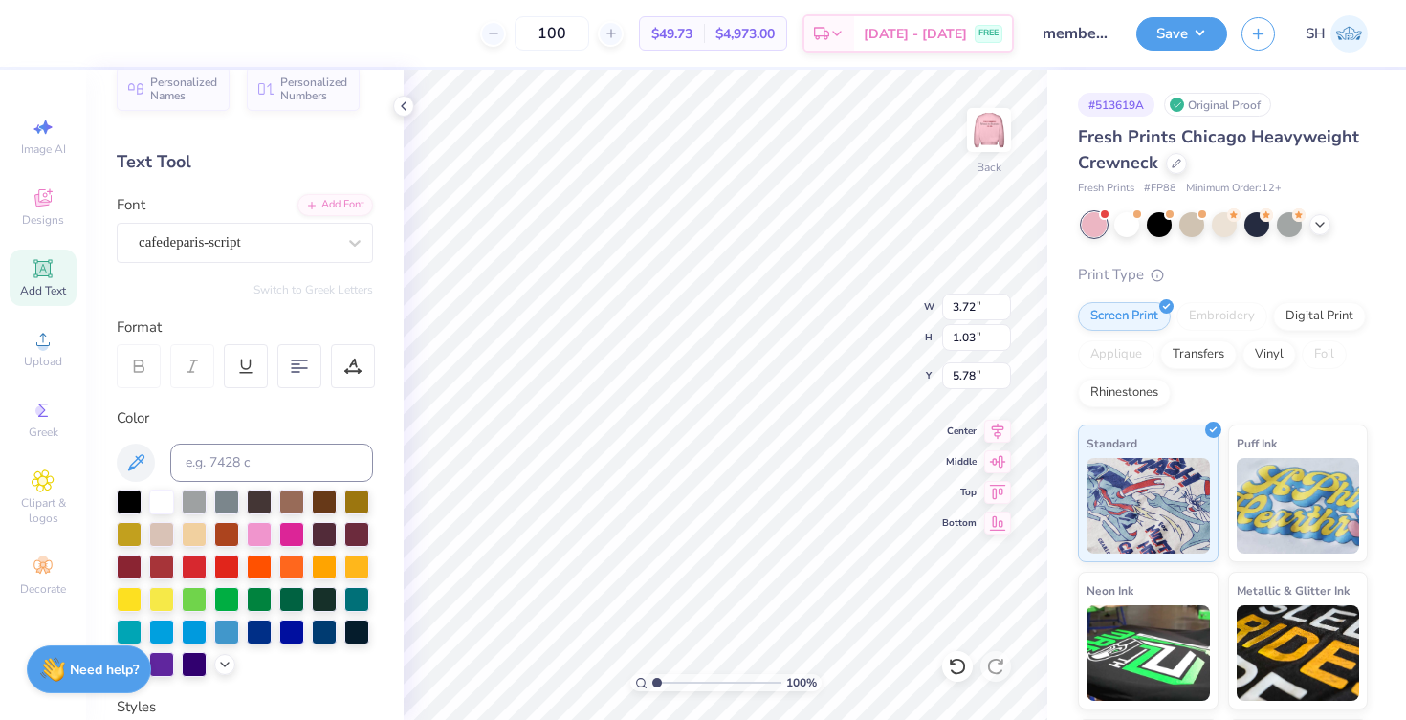
type input "2.73"
type input "1.57"
type input "5.51"
type input "4.46"
type input "2.57"
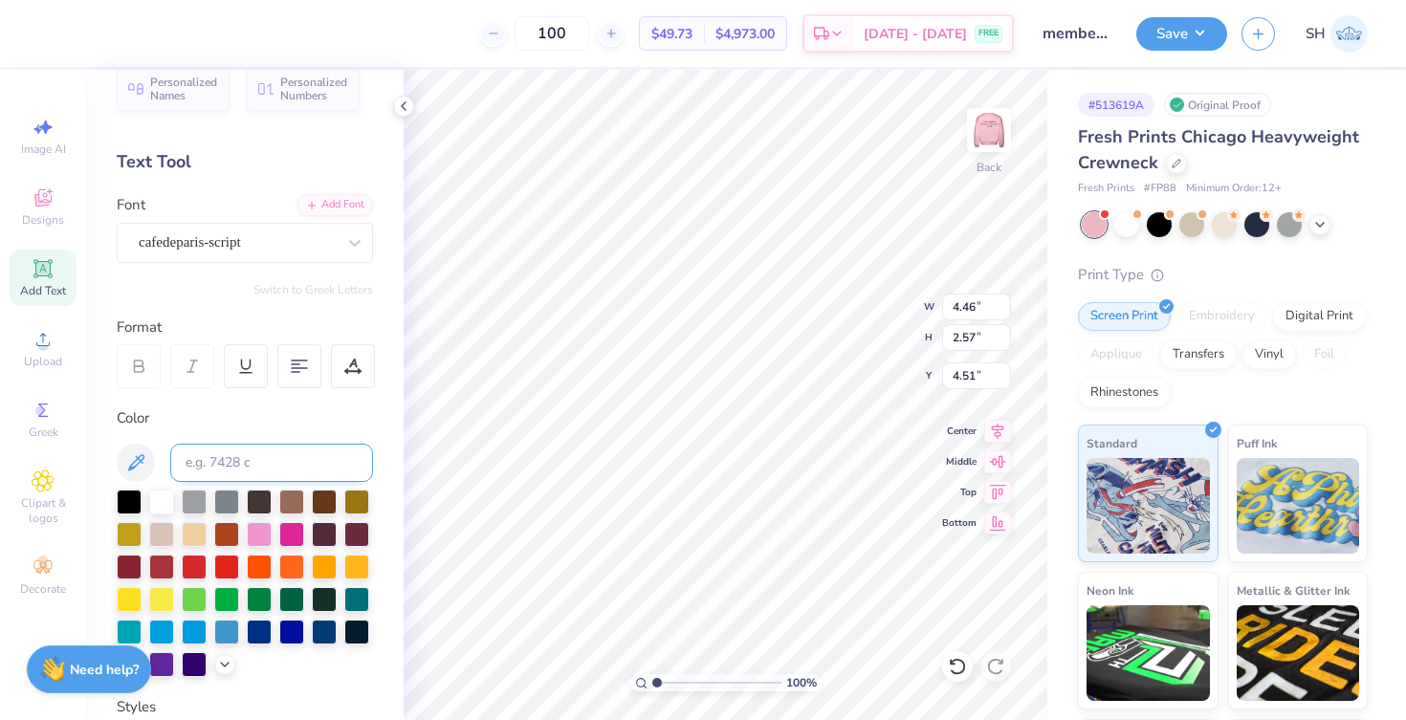
type input "5.01"
type input "9.69"
type input "1.15"
type input "5.72"
click at [299, 233] on div "Bebas Neue" at bounding box center [237, 243] width 201 height 30
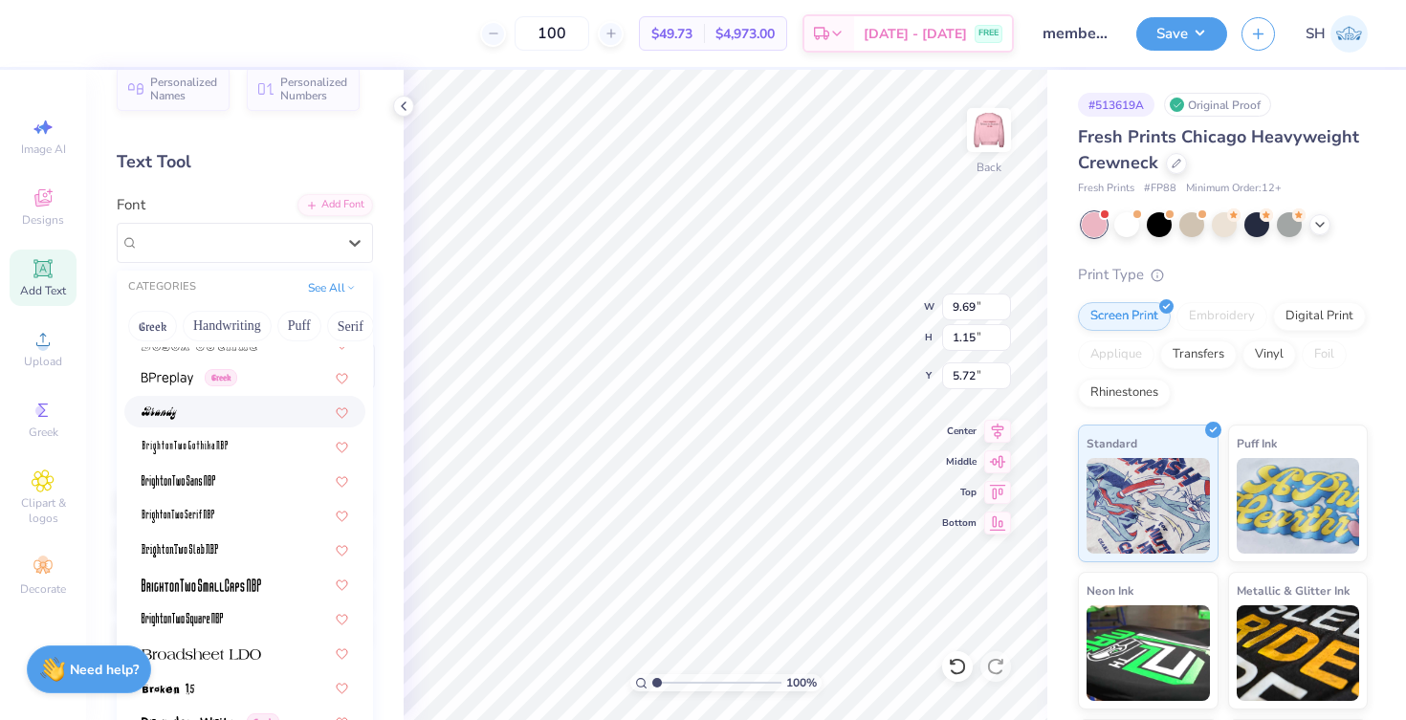
scroll to position [1412, 0]
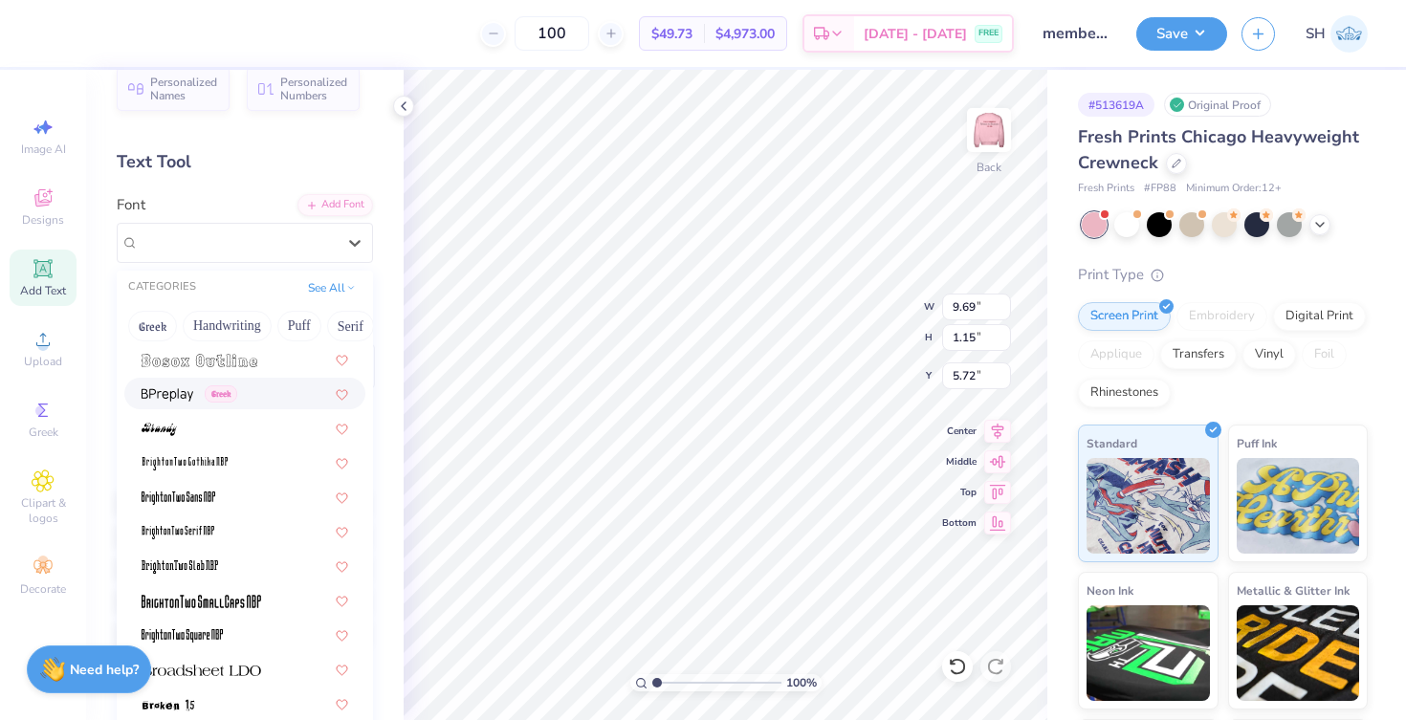
click at [258, 400] on div "Greek" at bounding box center [245, 394] width 207 height 20
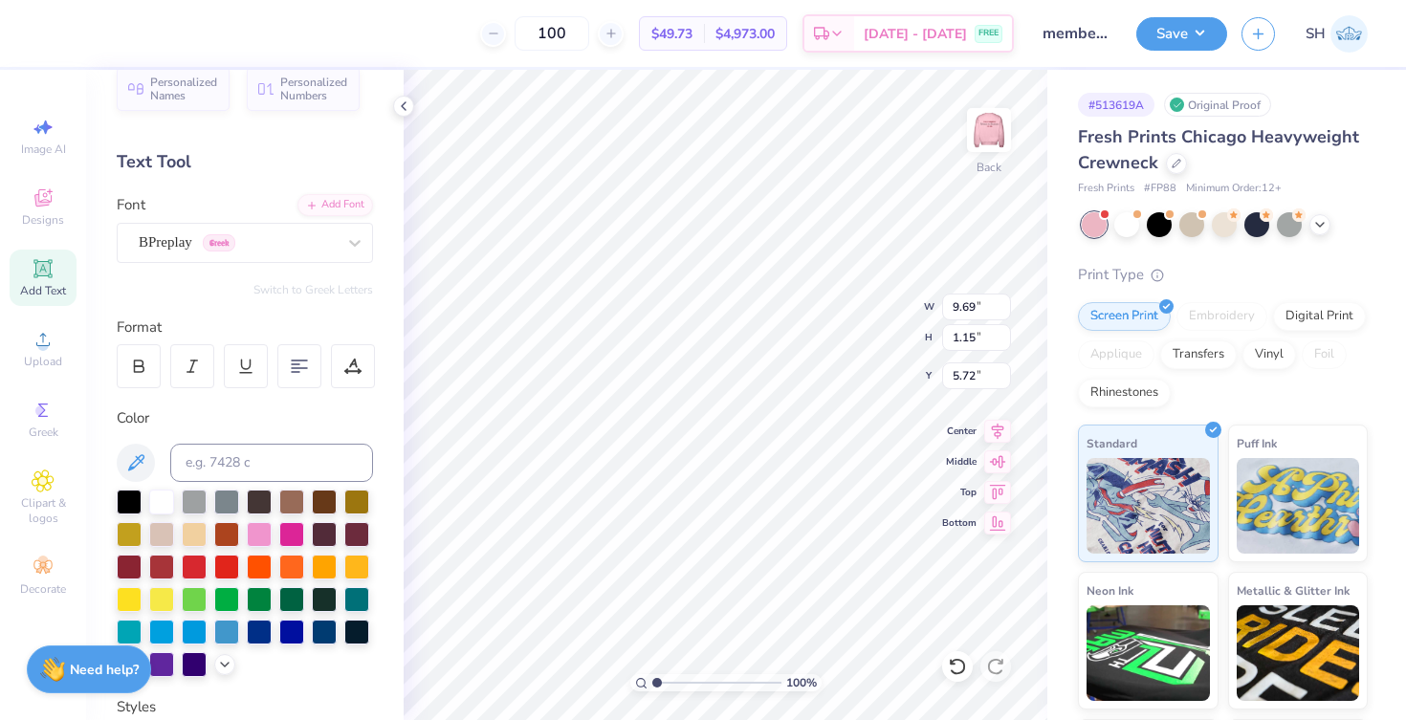
type input "13.72"
type input "1.62"
type input "5.48"
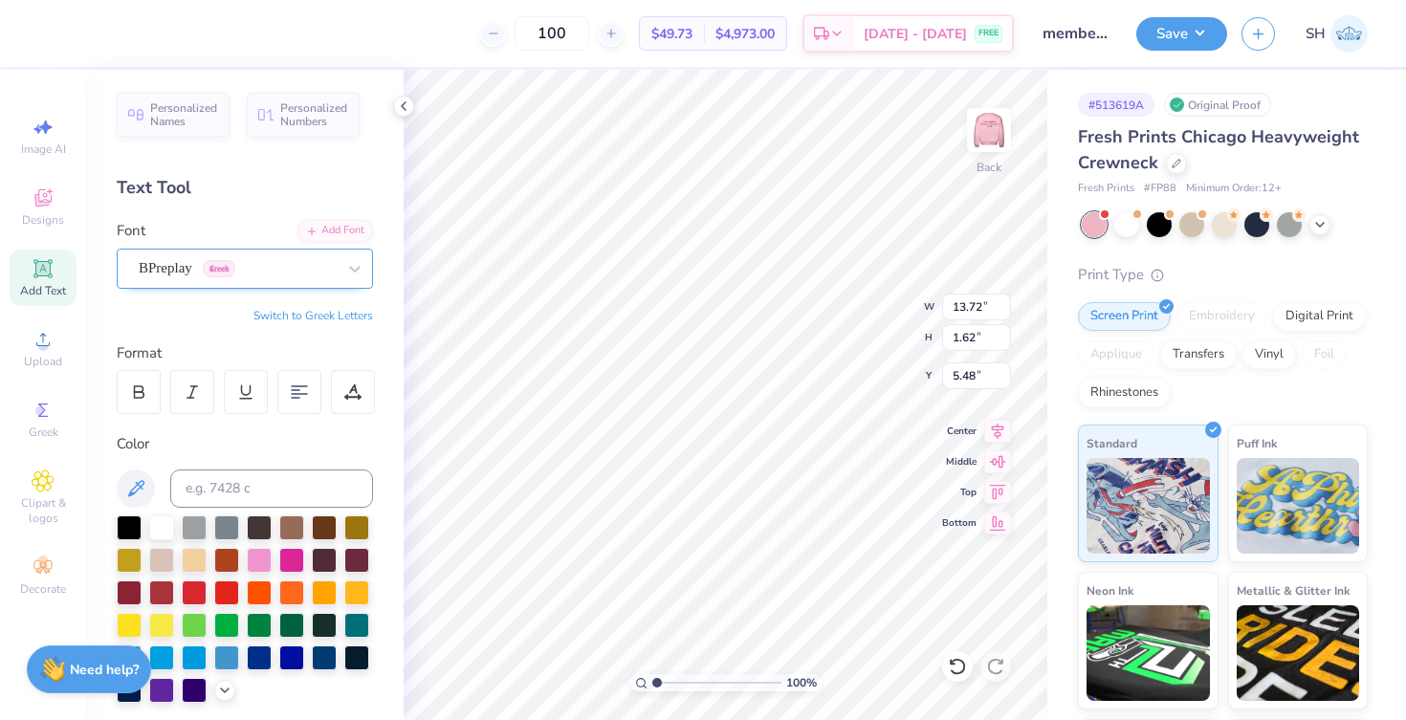
scroll to position [-2, 0]
click at [271, 262] on div "BPreplay Greek" at bounding box center [237, 269] width 201 height 30
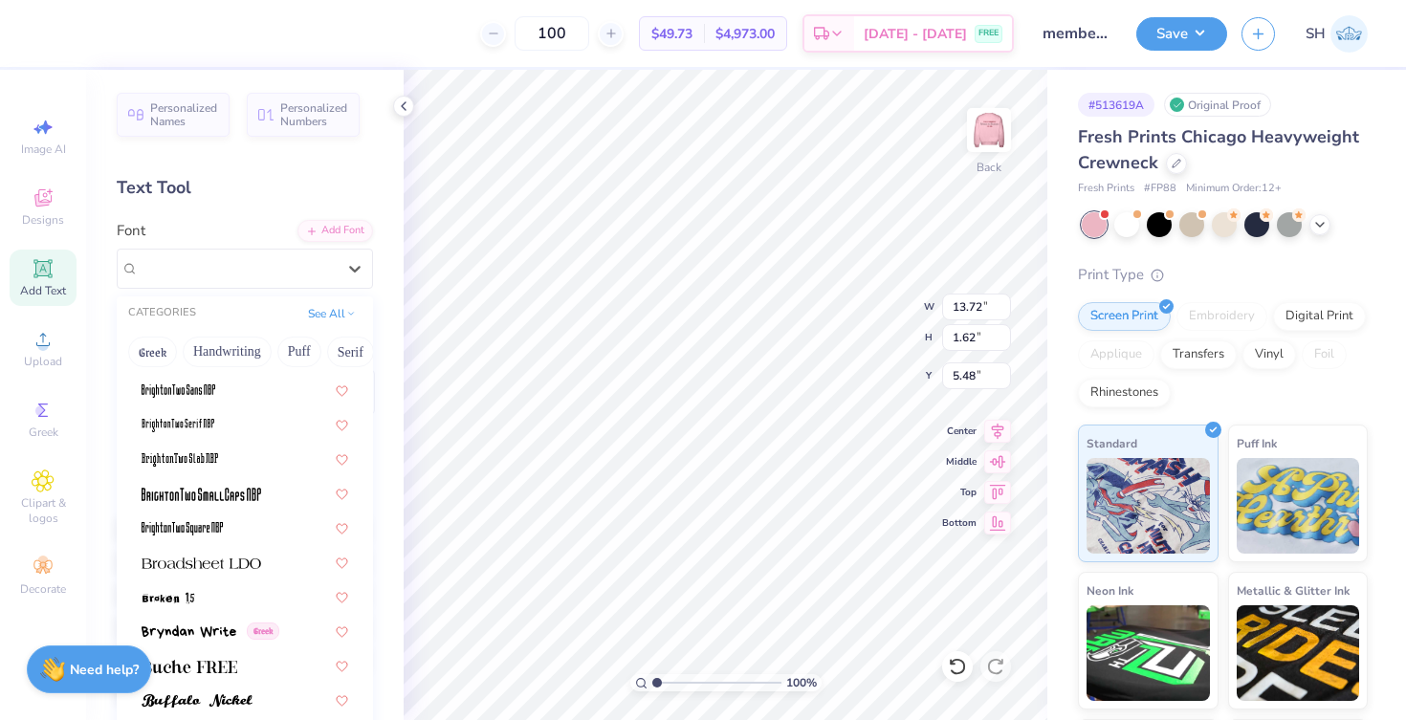
scroll to position [1717, 0]
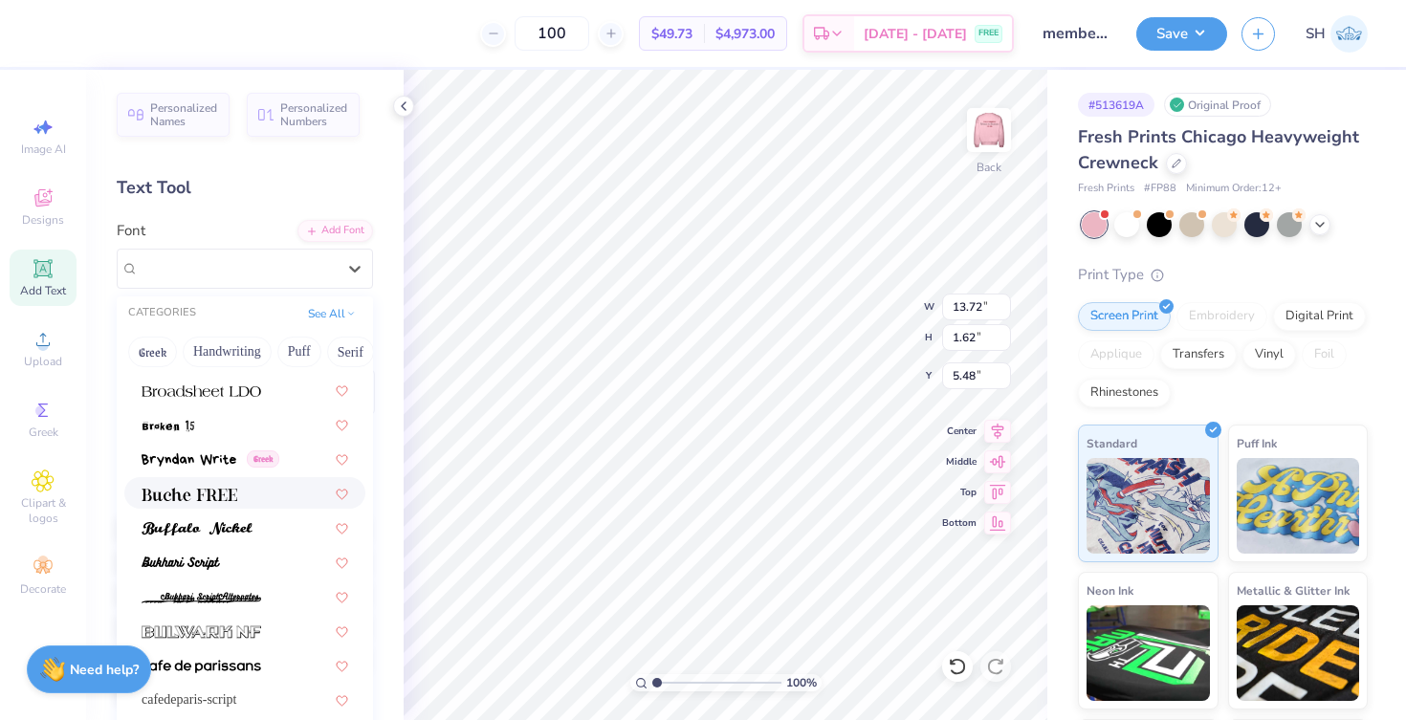
click at [225, 499] on img at bounding box center [190, 494] width 96 height 13
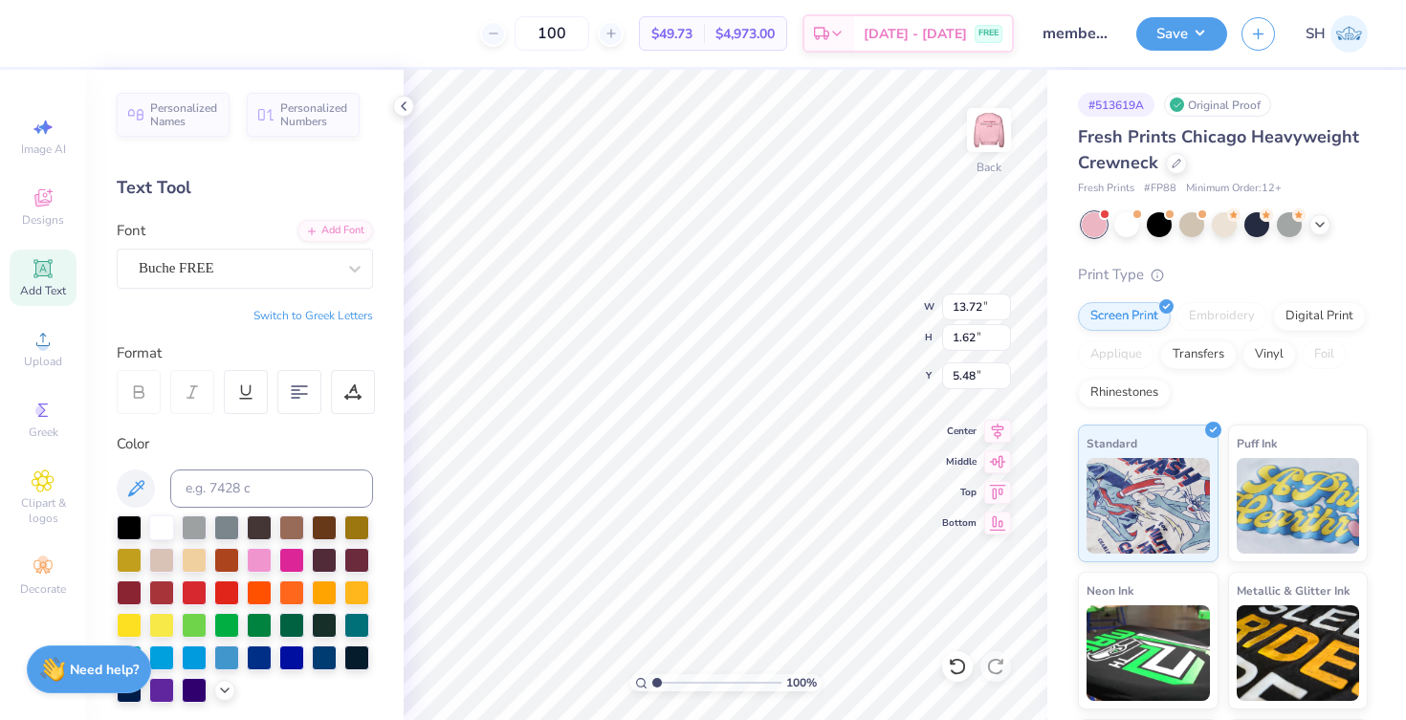
type input "13.42"
type input "1.56"
type input "5.52"
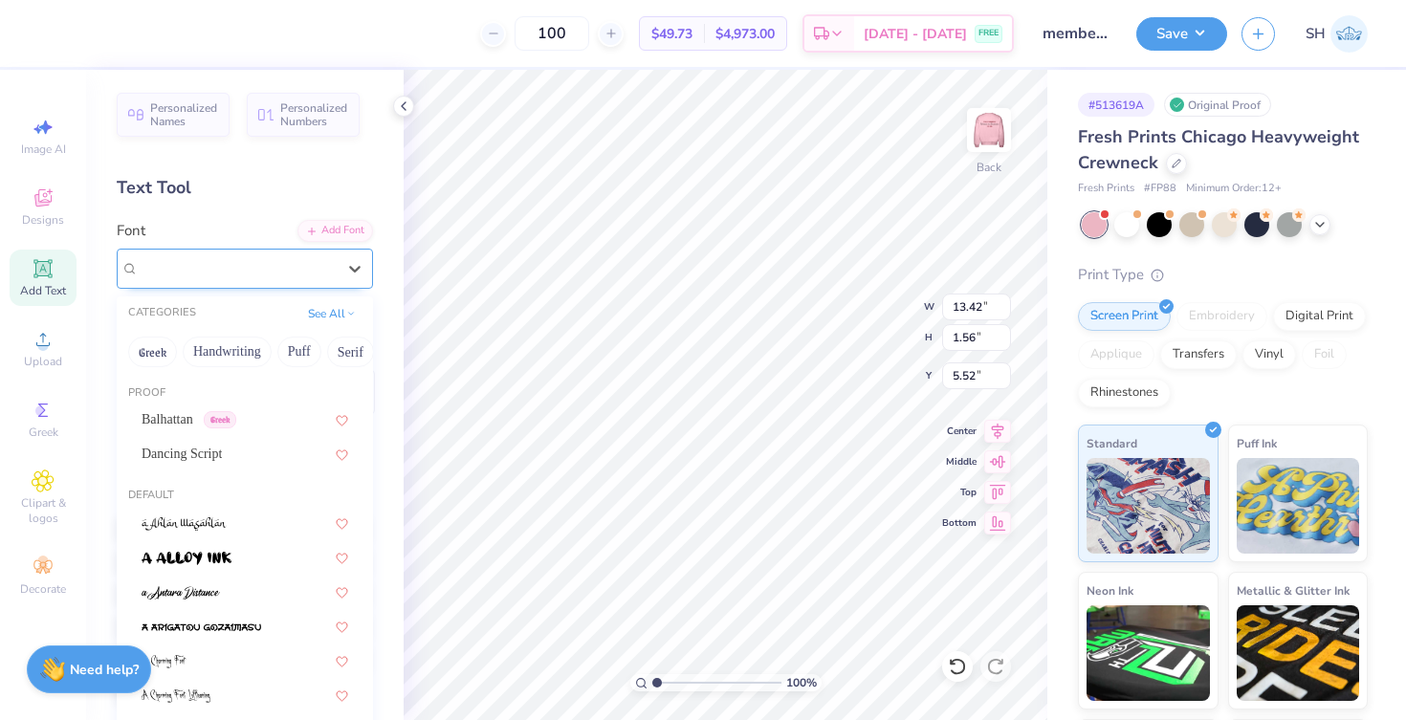
click at [299, 266] on div "Buche FREE" at bounding box center [237, 269] width 201 height 30
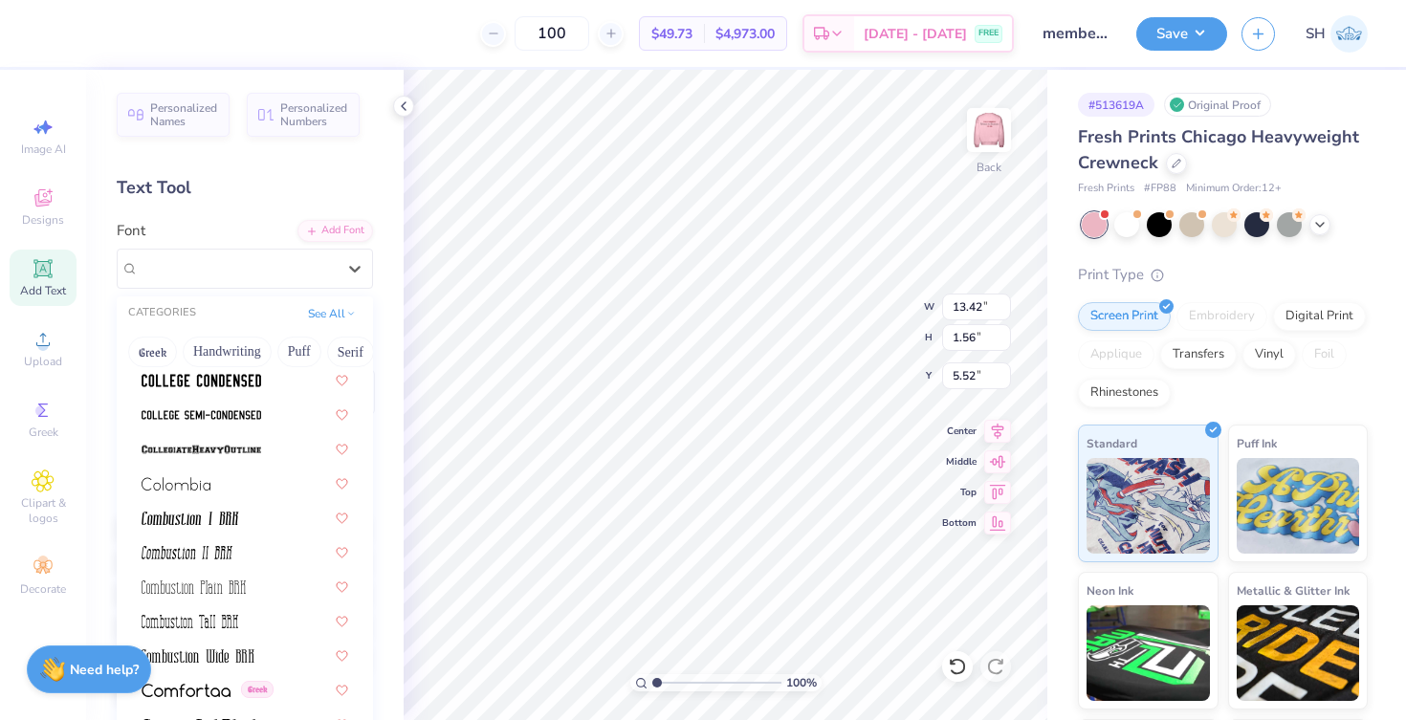
scroll to position [2705, 0]
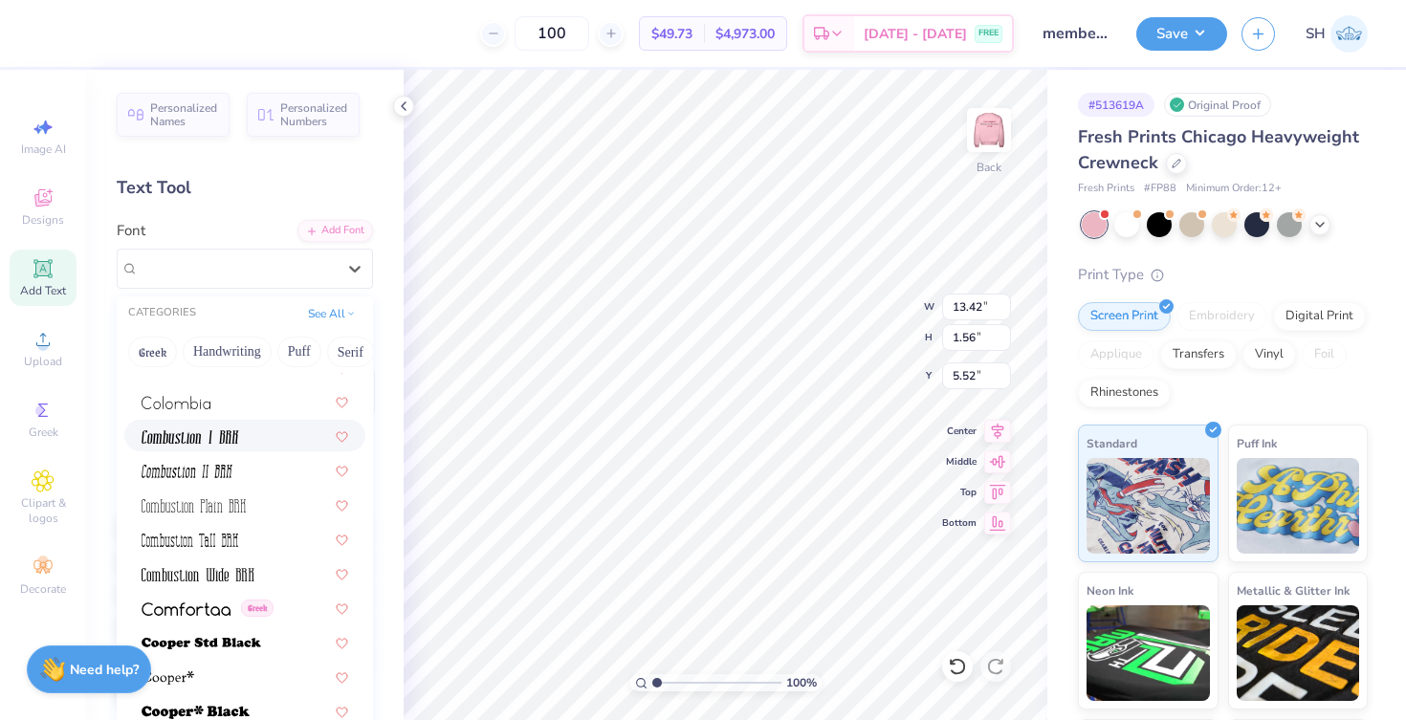
click at [248, 436] on div at bounding box center [245, 436] width 207 height 20
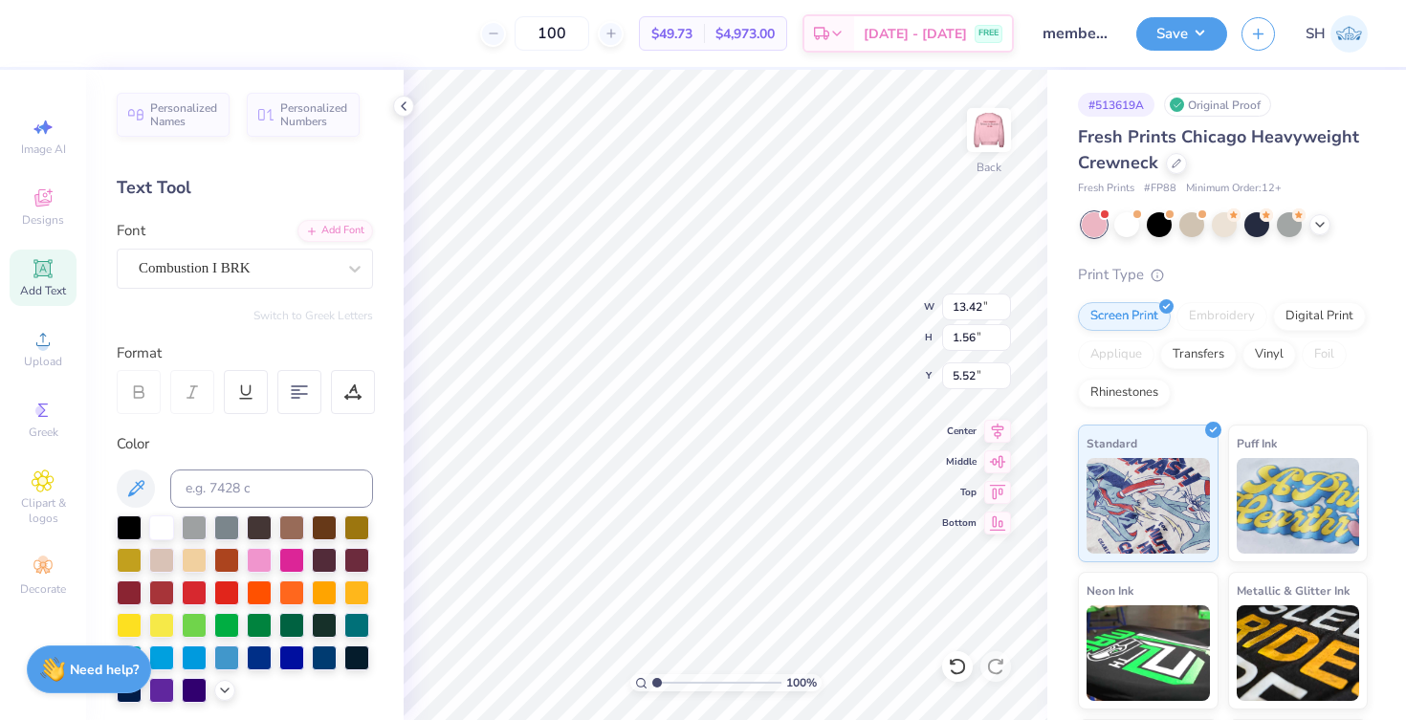
type input "9.04"
type input "1.44"
type input "5.57"
type textarea "Belong in Business"
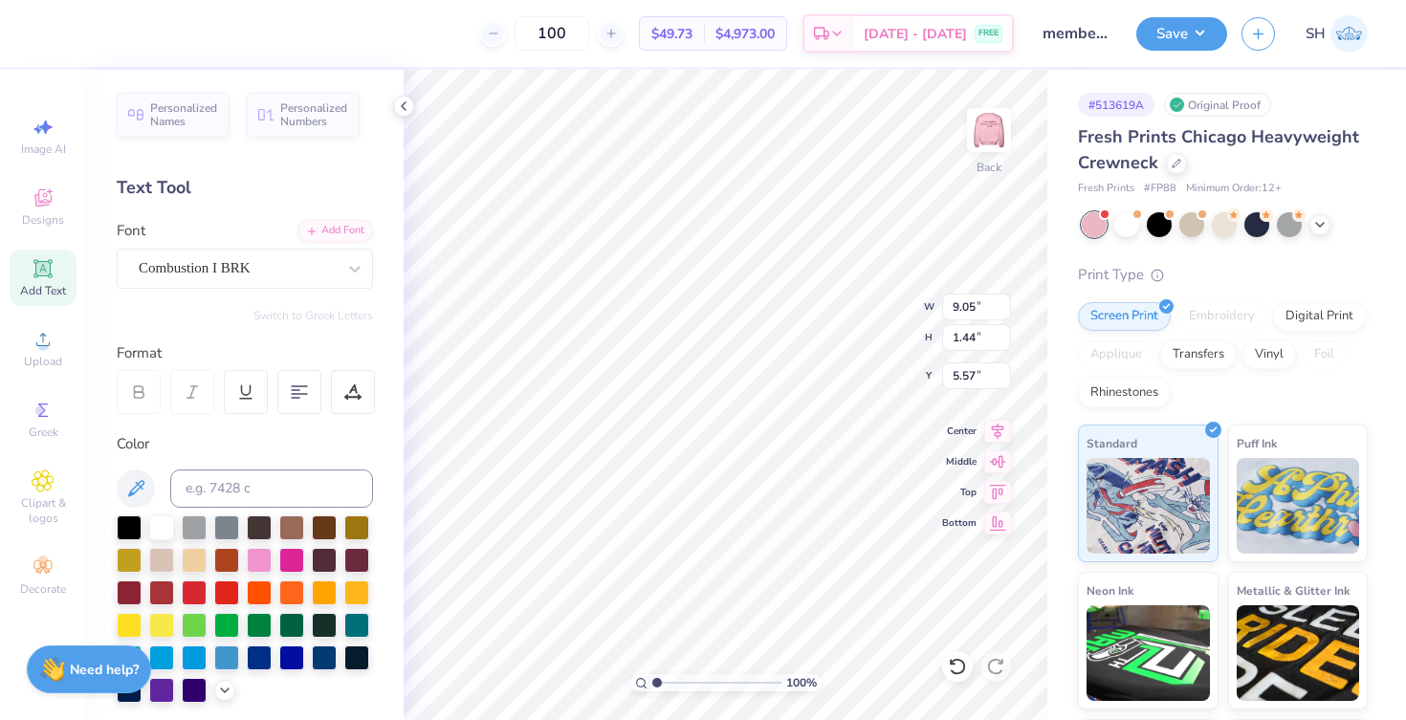
scroll to position [0, 3]
type textarea "Belong in Business"
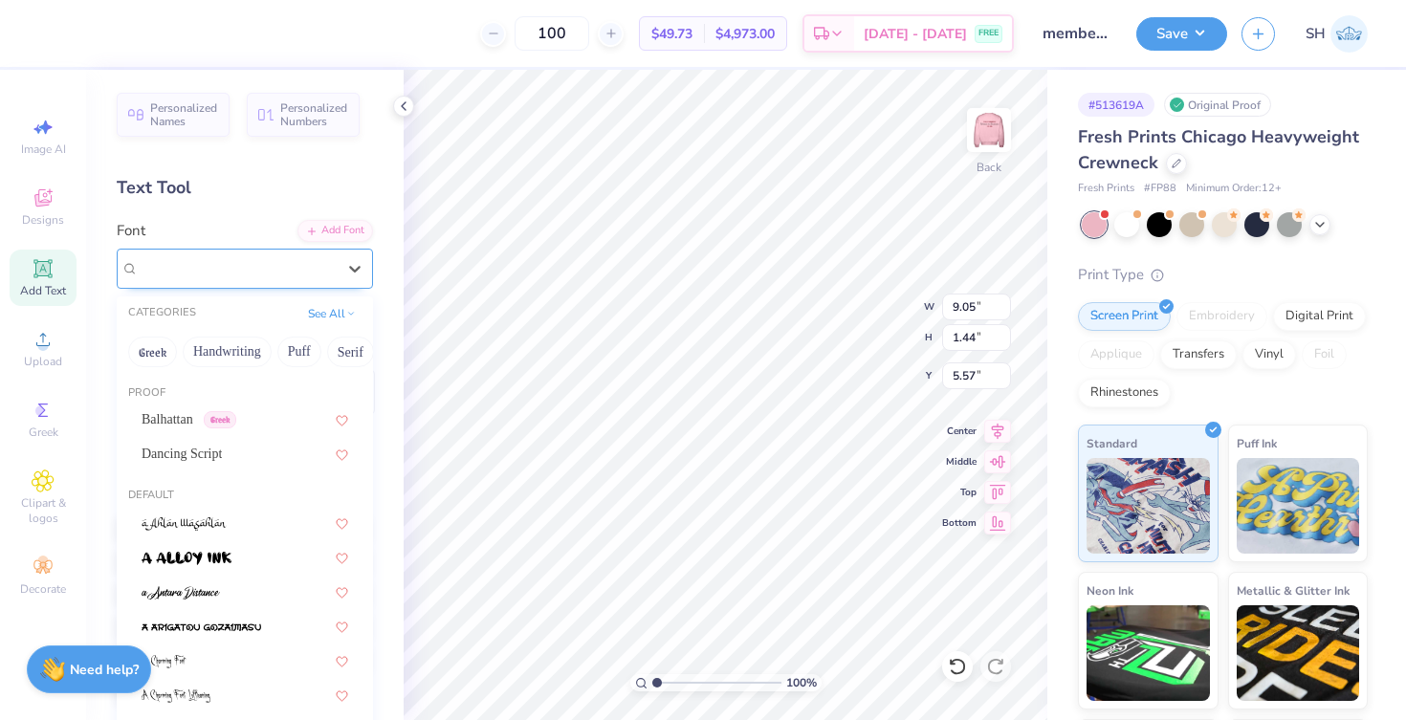
click at [178, 259] on span "Combustion I BRK" at bounding box center [195, 268] width 112 height 22
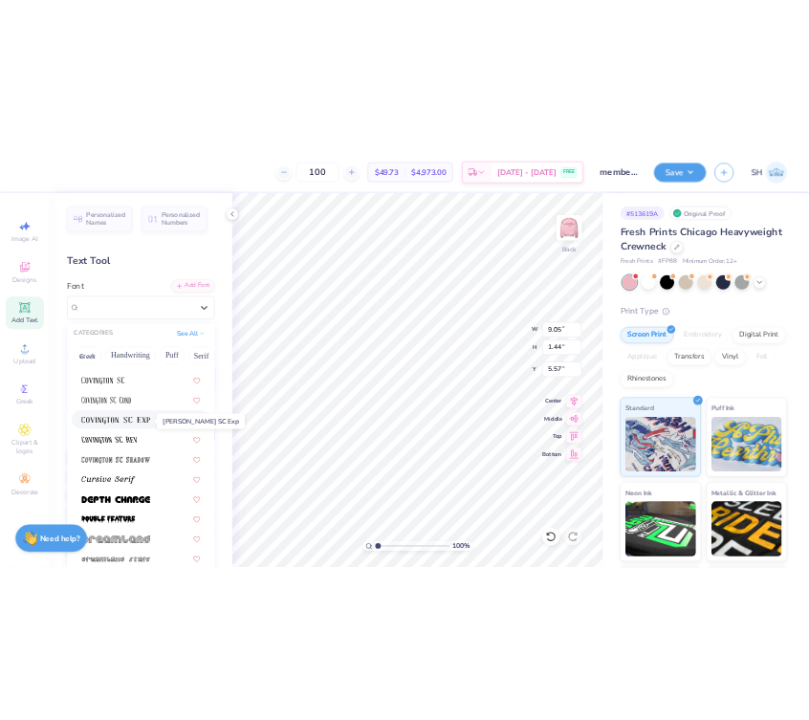
scroll to position [3126, 0]
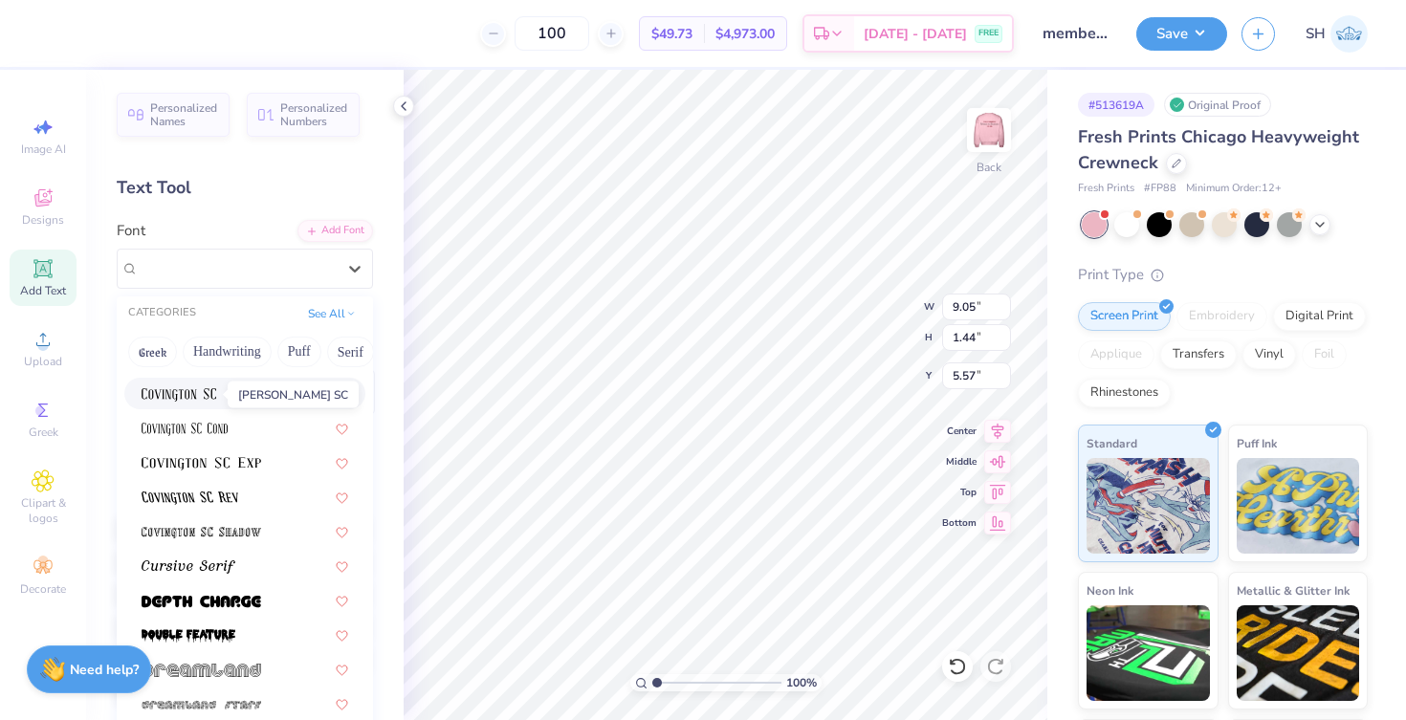
click at [184, 392] on img at bounding box center [179, 394] width 75 height 13
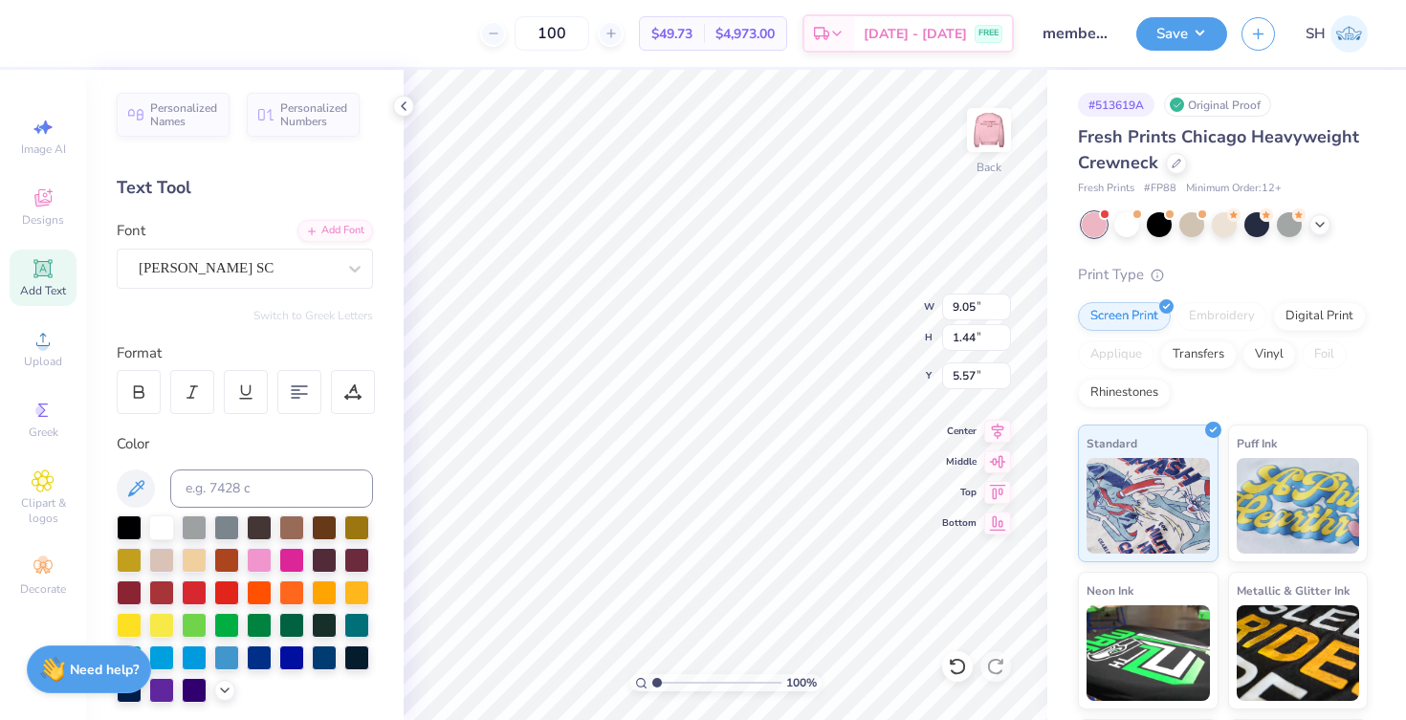
type input "11.85"
type input "1.40"
type input "5.59"
type input "9.05"
type input "1.07"
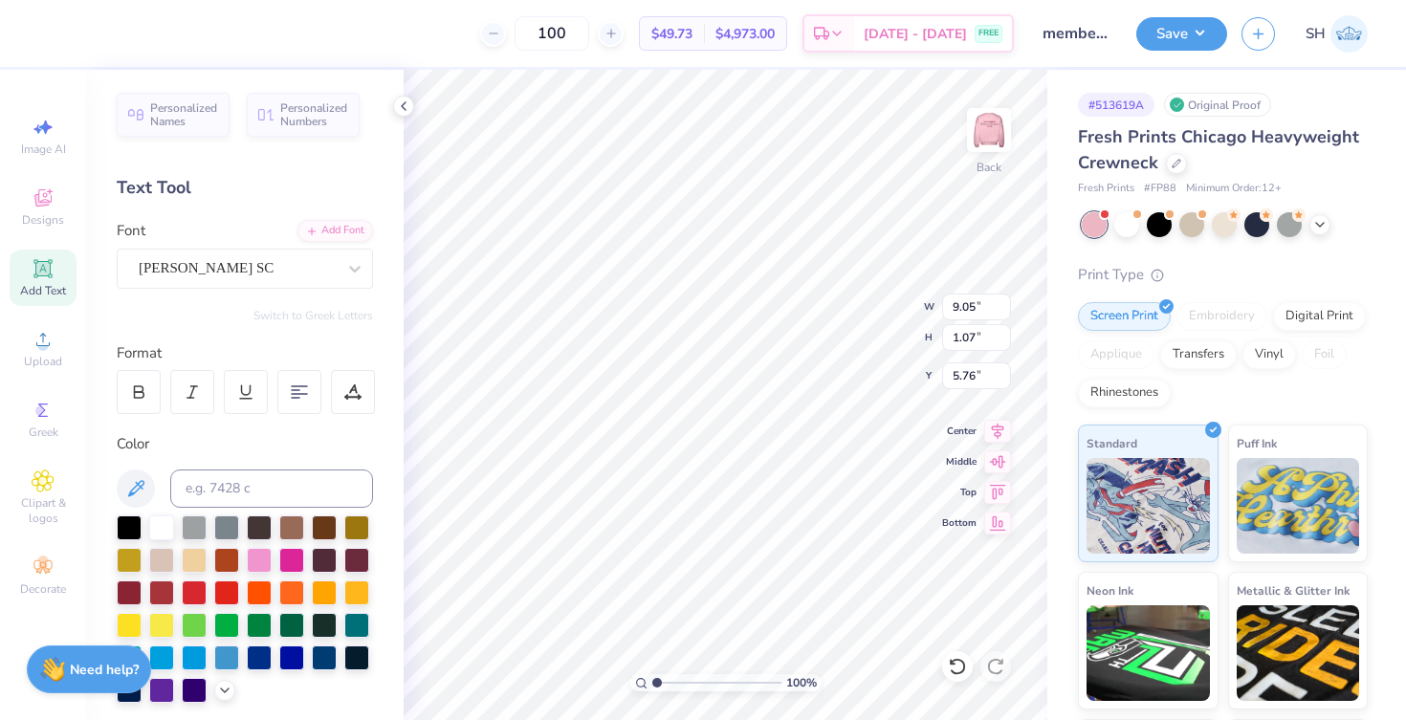
type input "5.22"
type input "10.19"
type input "1.21"
type input "5.69"
type input "4.46"
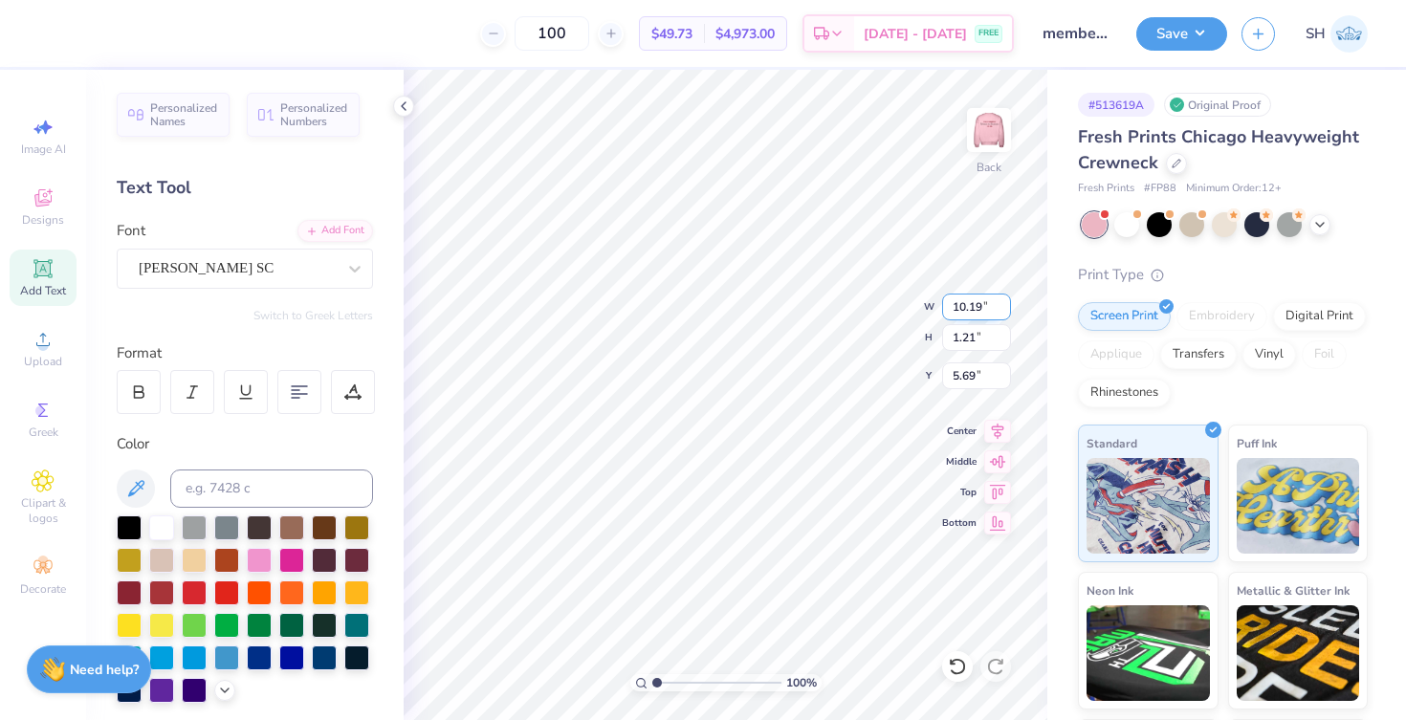
type input "2.57"
type input "5.01"
type input "10.19"
type input "1.21"
type input "5.69"
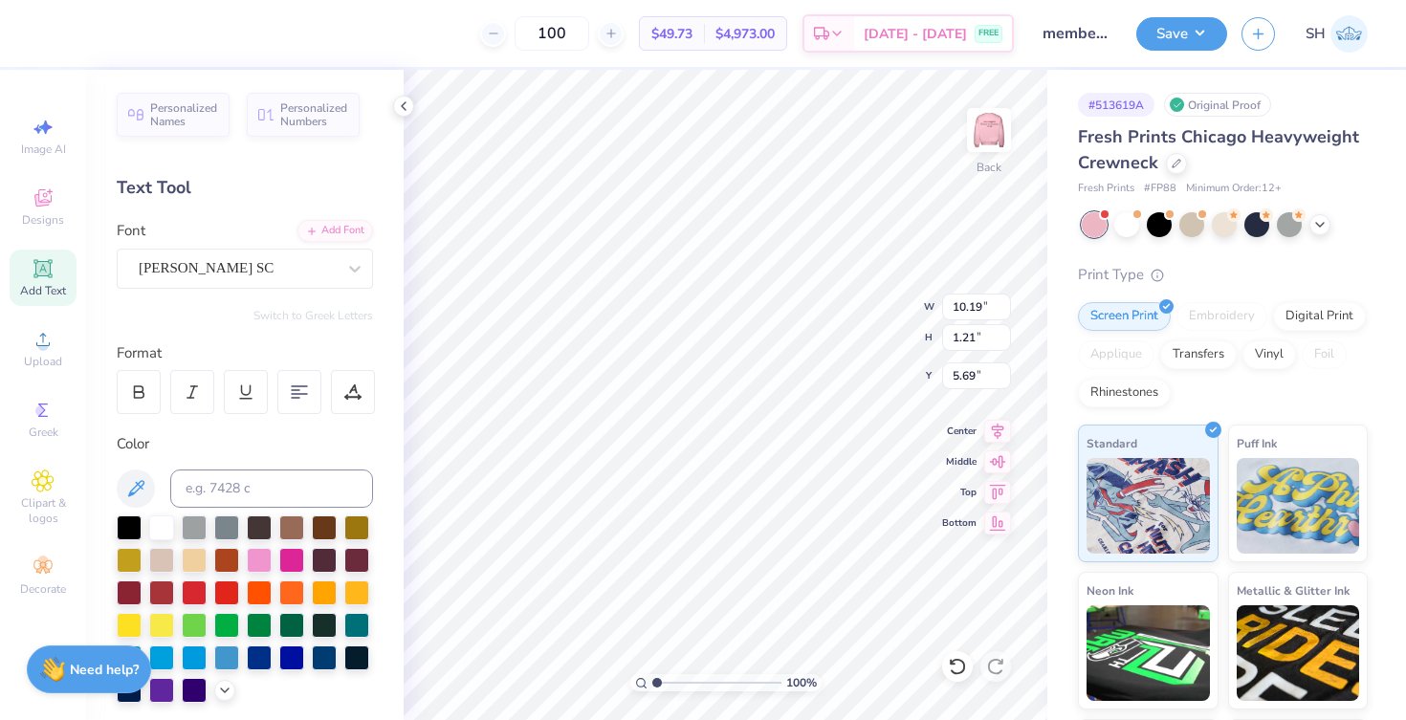
type input "4.46"
type input "2.57"
type input "5.01"
type input "4.98"
type input "2.87"
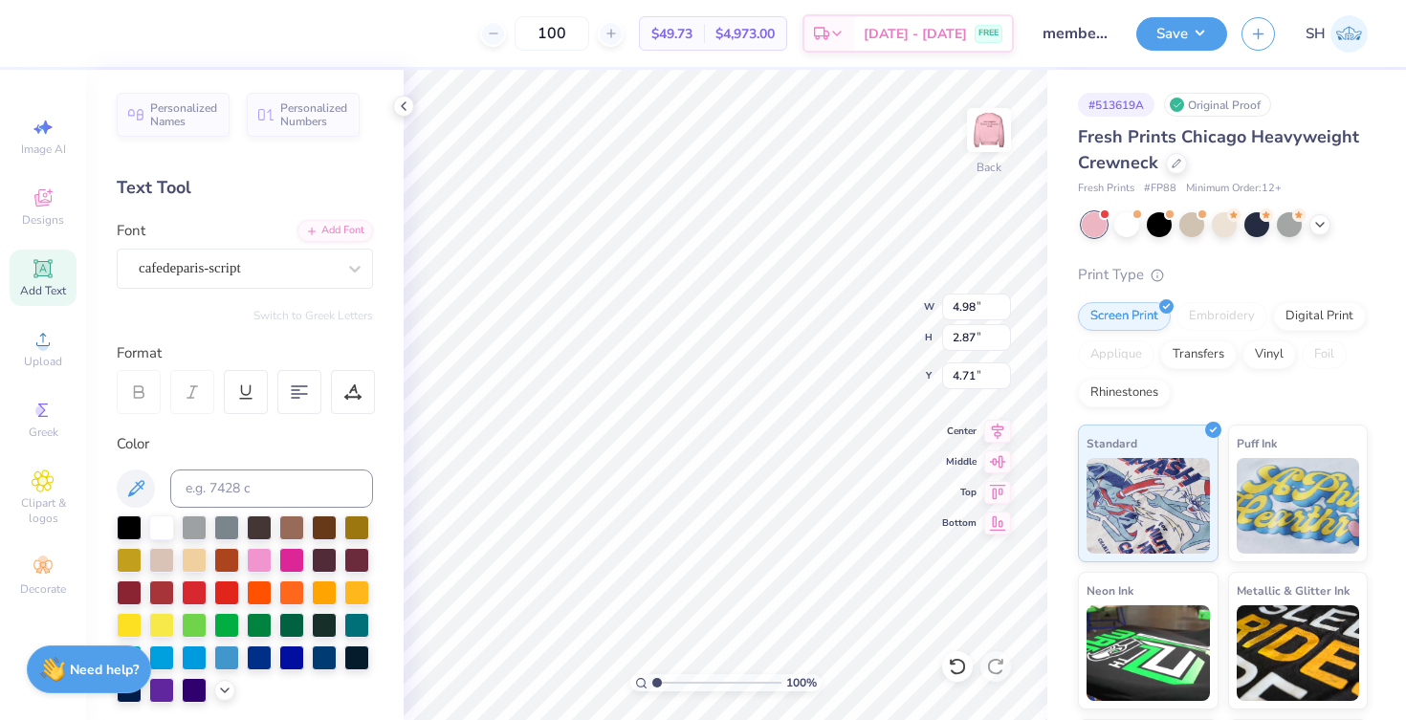
type input "4.86"
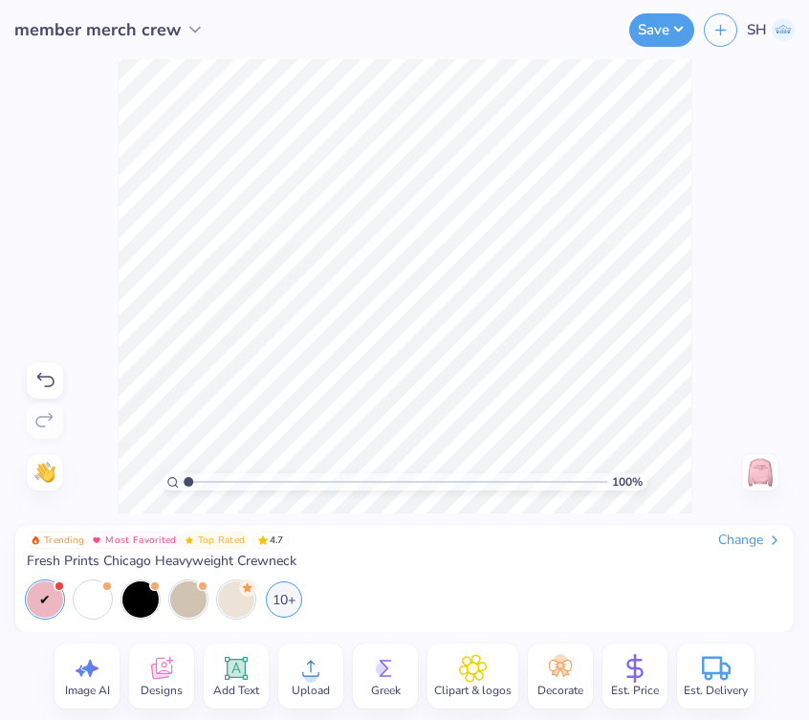
click at [723, 153] on div "100 % Need help? Chat with us. Back" at bounding box center [404, 286] width 809 height 454
